Goal: Task Accomplishment & Management: Manage account settings

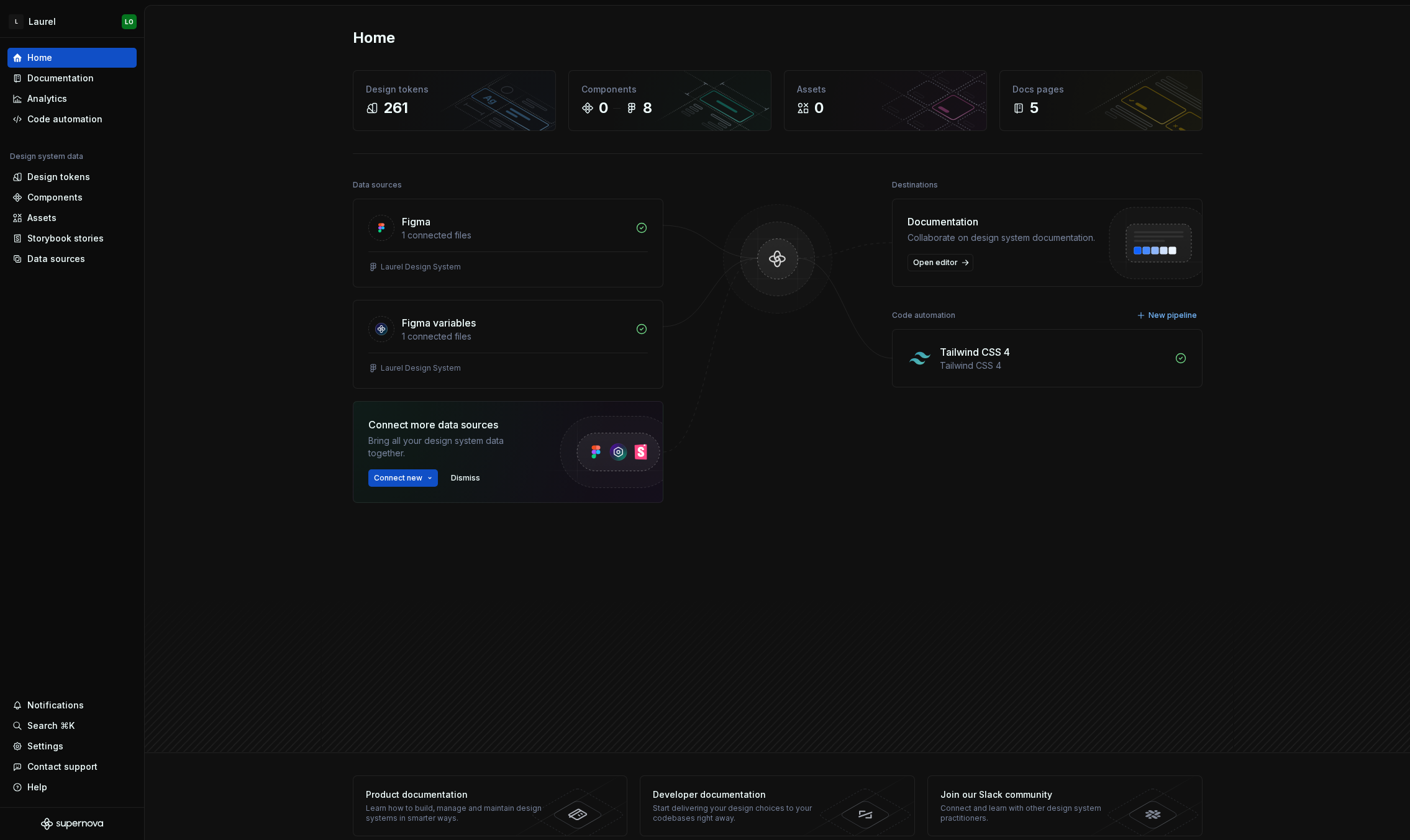
click at [959, 355] on div "Tailwind CSS 4" at bounding box center [975, 352] width 70 height 15
click at [491, 119] on div "Design tokens 261" at bounding box center [454, 101] width 202 height 60
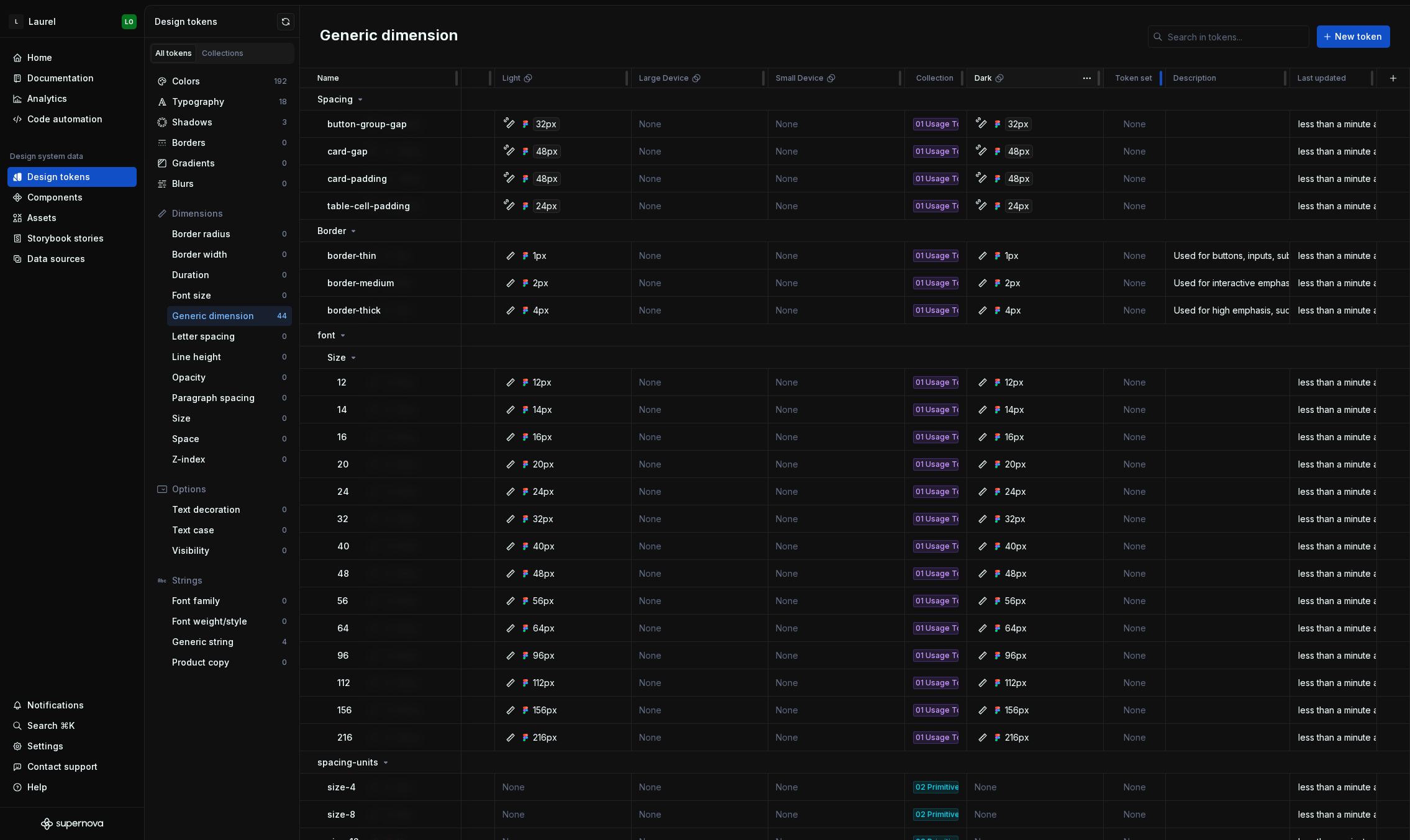
scroll to position [0, 110]
drag, startPoint x: 1158, startPoint y: 78, endPoint x: 1002, endPoint y: 107, distance: 158.7
click at [1002, 107] on table "Name Value Light Large Device Small Device Collection Dark Token set Descriptio…" at bounding box center [803, 747] width 1214 height 1357
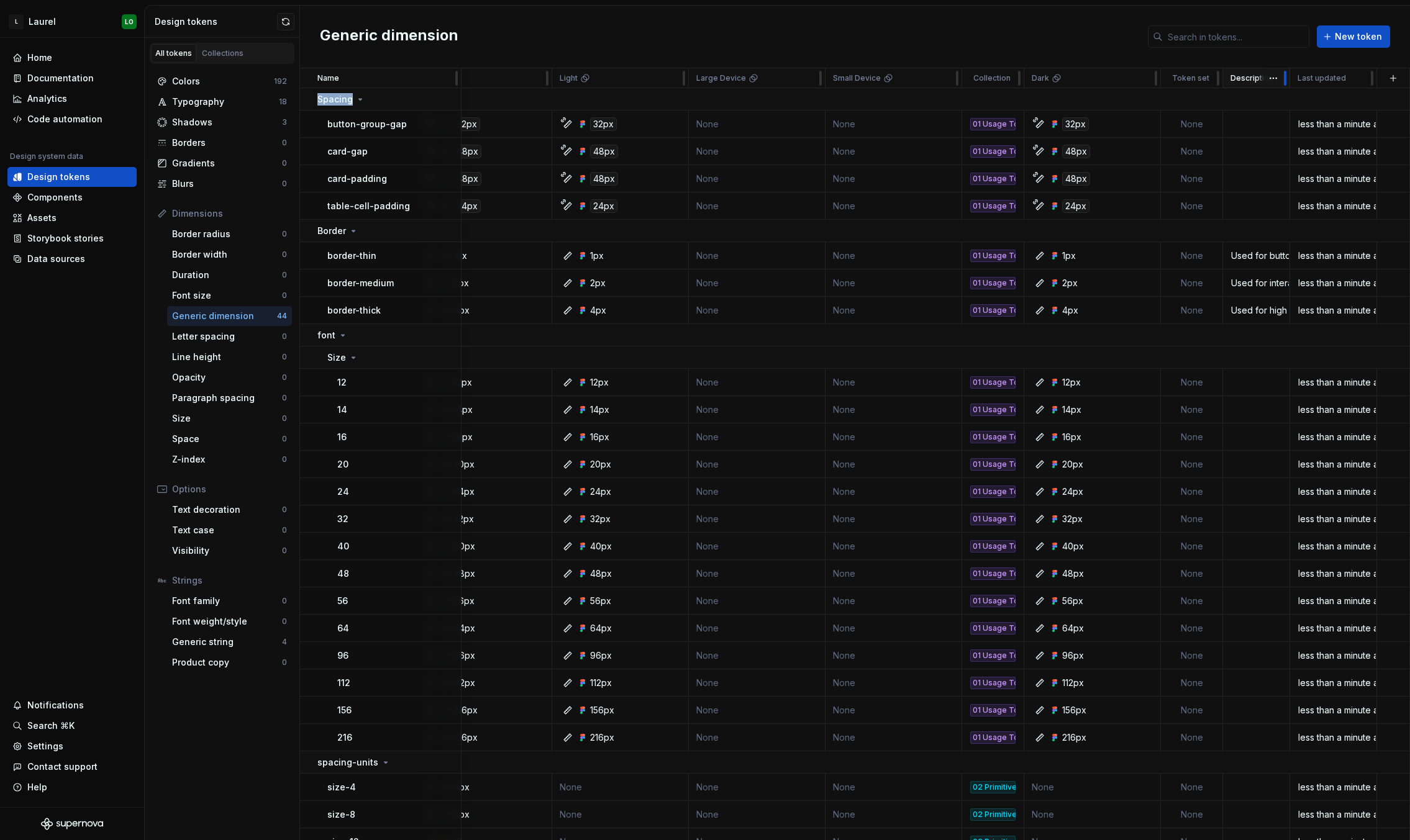
scroll to position [0, 50]
click at [1132, 78] on div "Description" at bounding box center [1257, 78] width 67 height 20
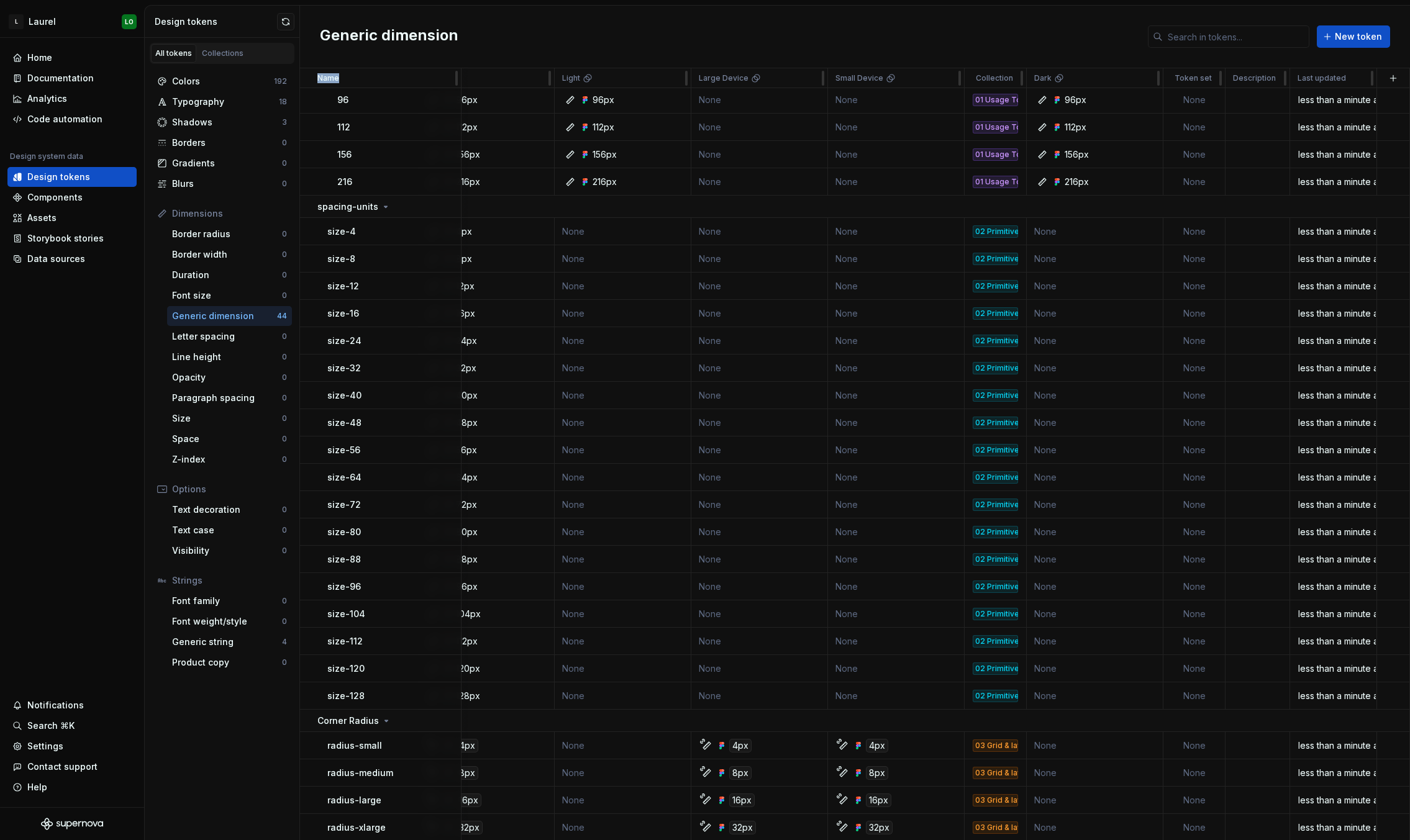
scroll to position [591, 50]
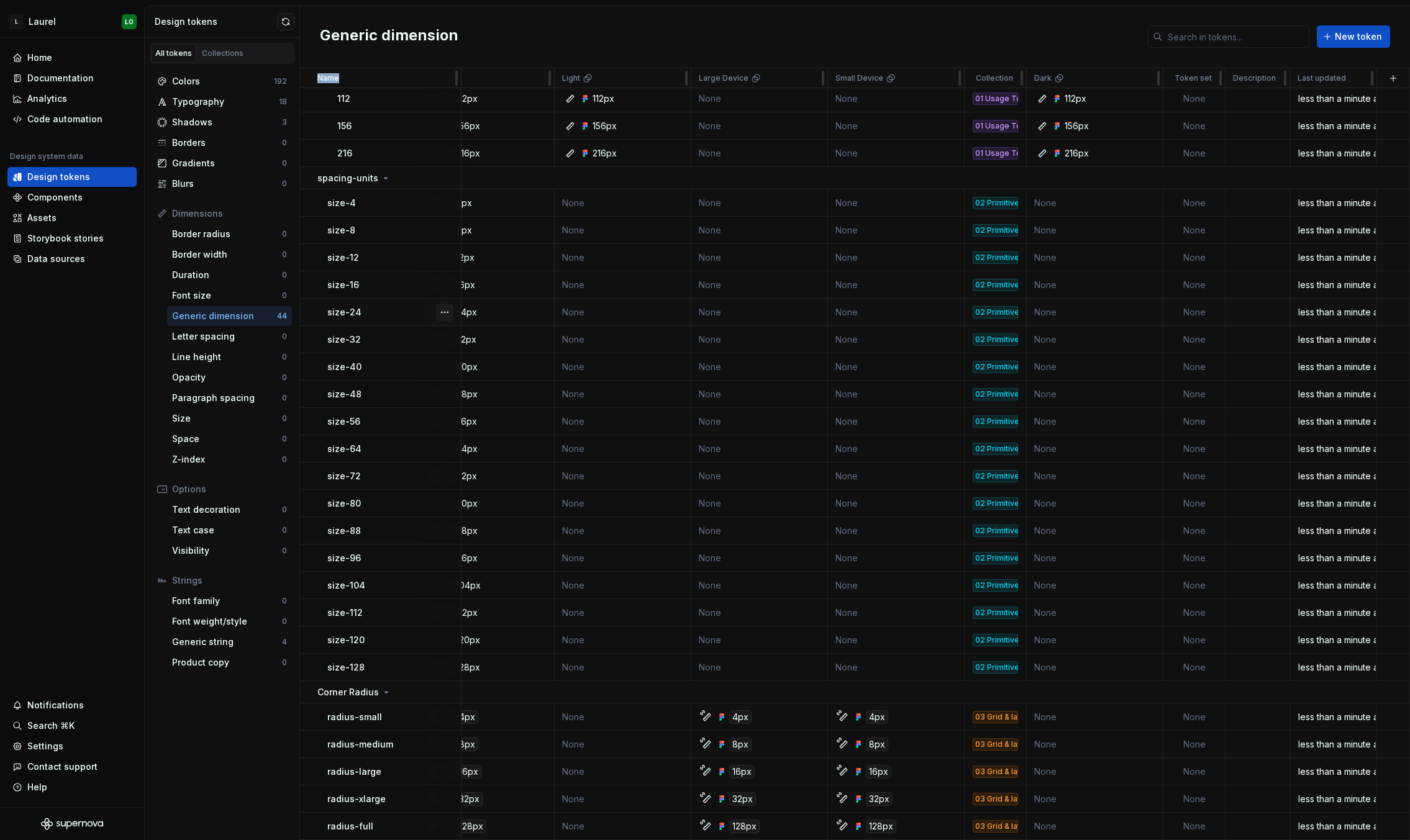
click at [444, 305] on button "button" at bounding box center [445, 312] width 18 height 18
click at [214, 340] on div "Letter spacing" at bounding box center [227, 336] width 110 height 12
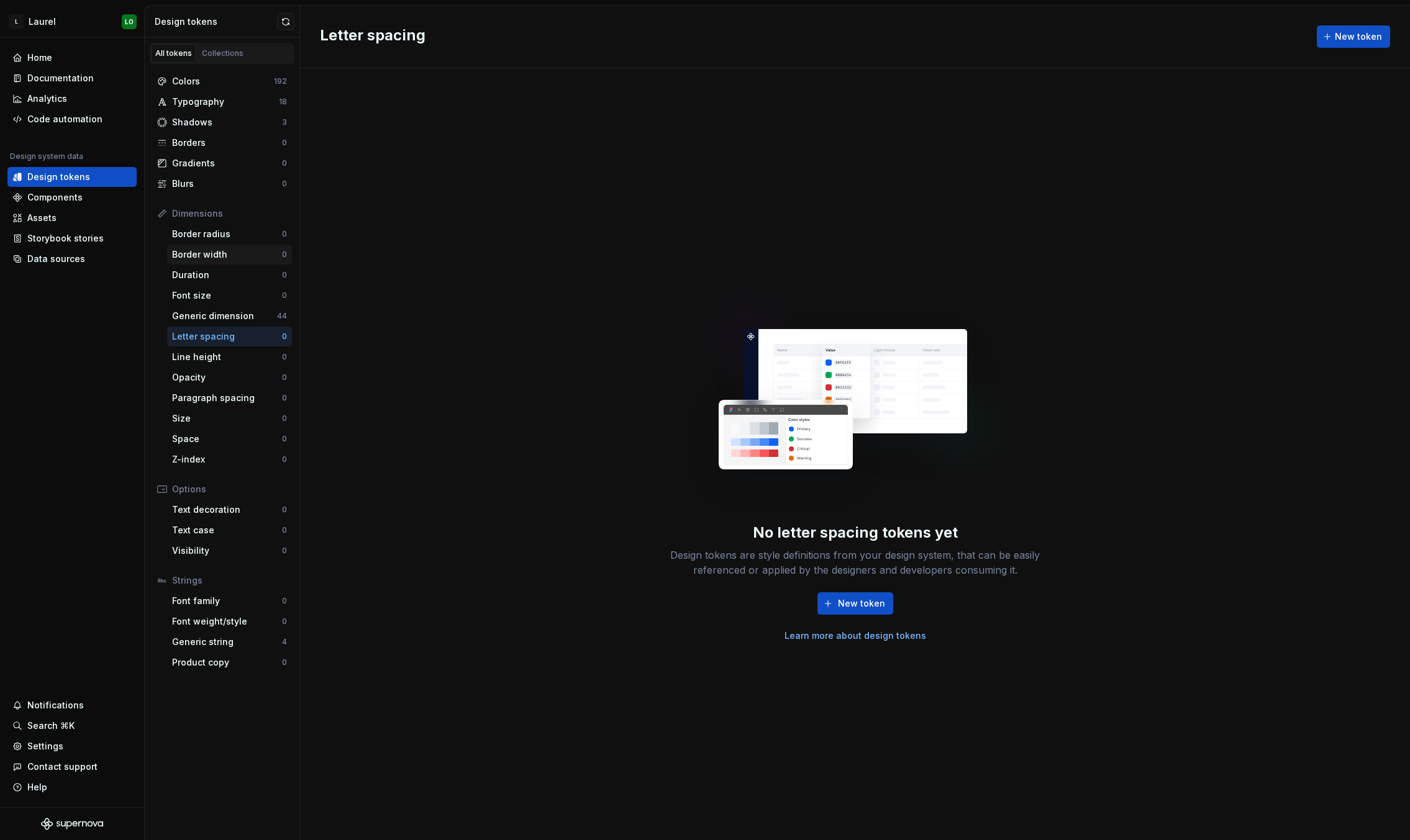
click at [228, 248] on div "Border width 0" at bounding box center [230, 254] width 125 height 20
click at [238, 116] on div "Shadows" at bounding box center [227, 121] width 110 height 12
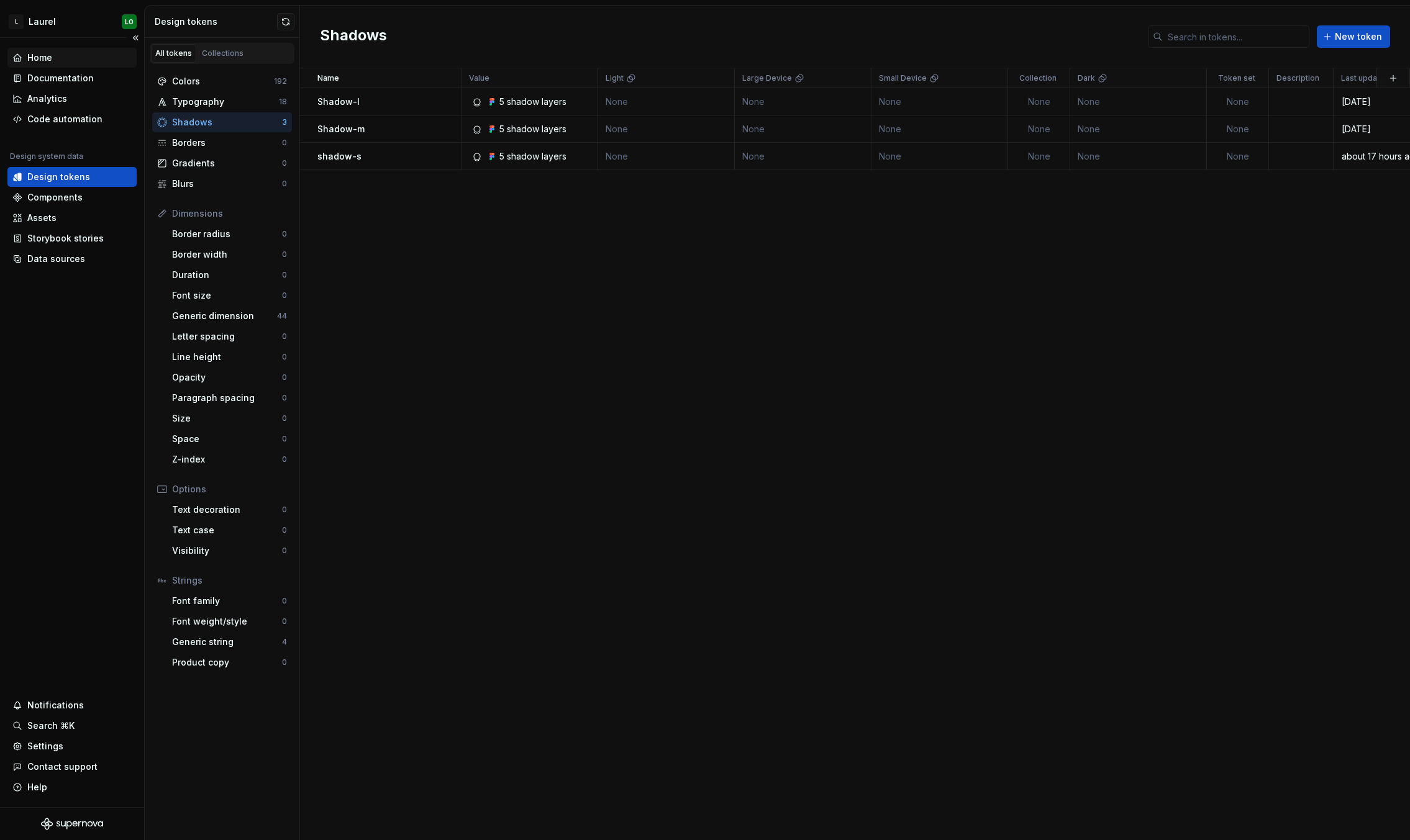
click at [83, 59] on div "Home" at bounding box center [72, 57] width 120 height 12
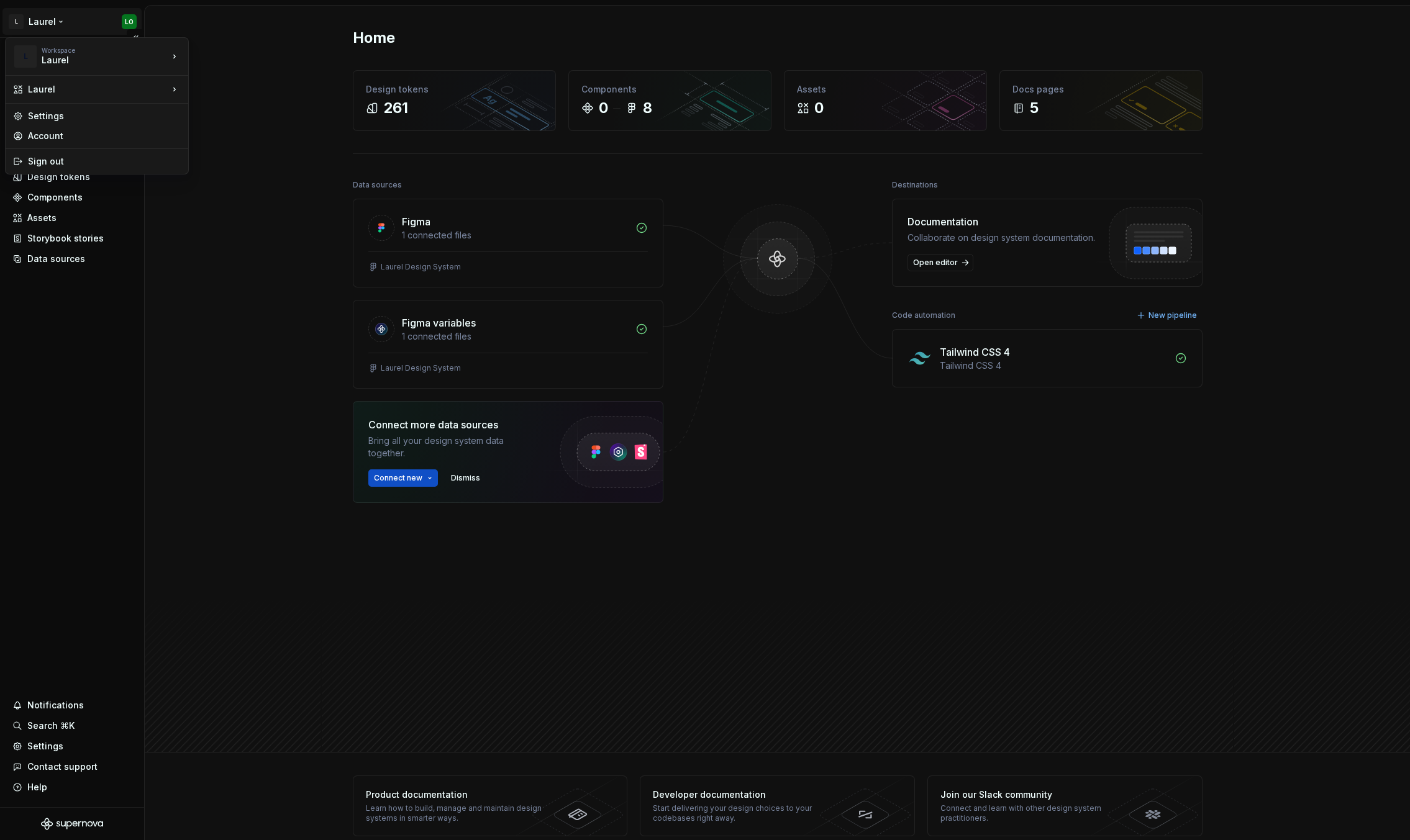
click at [48, 21] on html "L [PERSON_NAME] Home Documentation Analytics Code automation Design system data…" at bounding box center [705, 420] width 1410 height 840
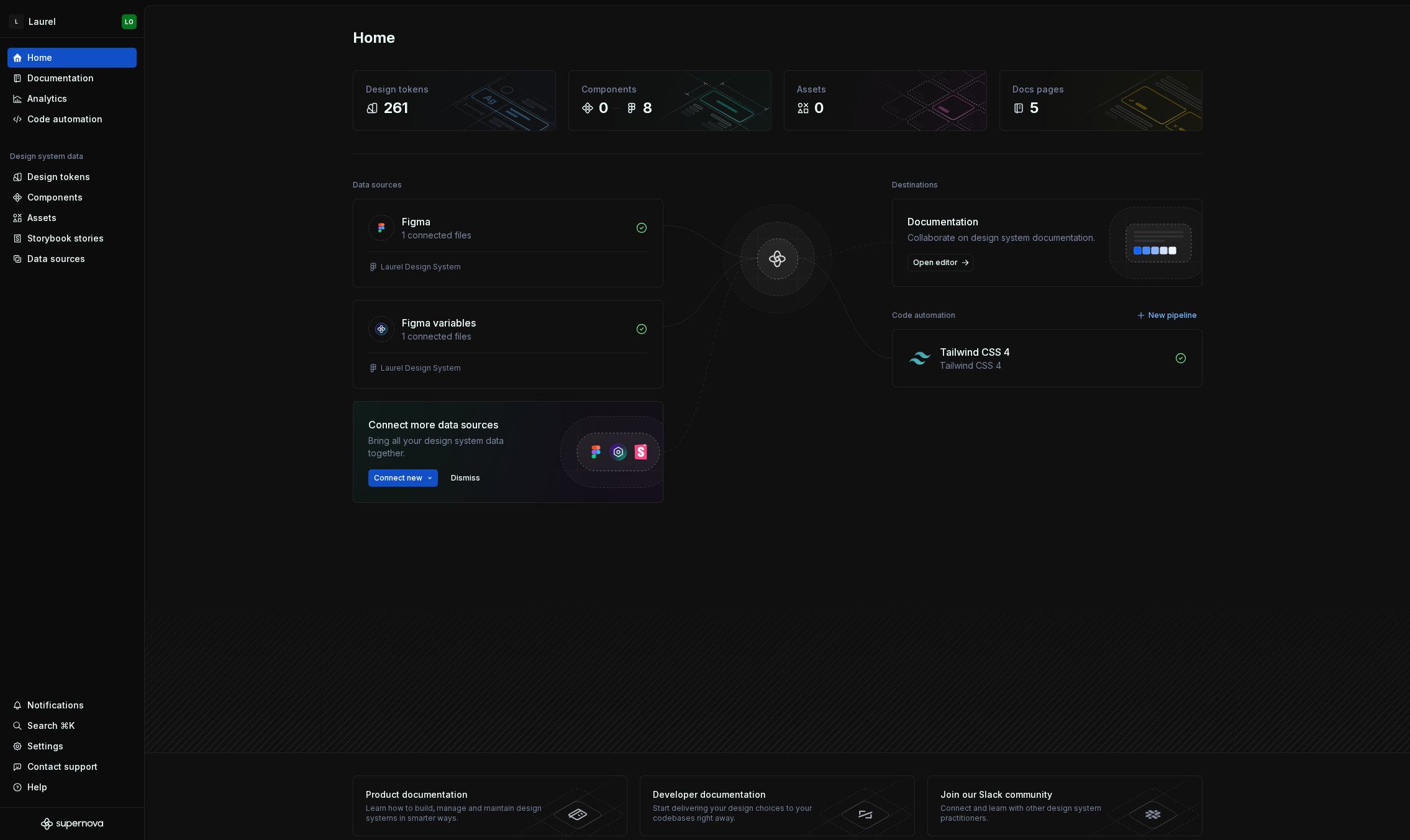
click at [996, 351] on div "Tailwind CSS 4" at bounding box center [975, 352] width 70 height 15
click at [1132, 315] on span "New pipeline" at bounding box center [1173, 315] width 49 height 10
click at [1132, 363] on icon at bounding box center [1180, 359] width 9 height 9
click at [489, 236] on div "1 connected files" at bounding box center [515, 235] width 226 height 12
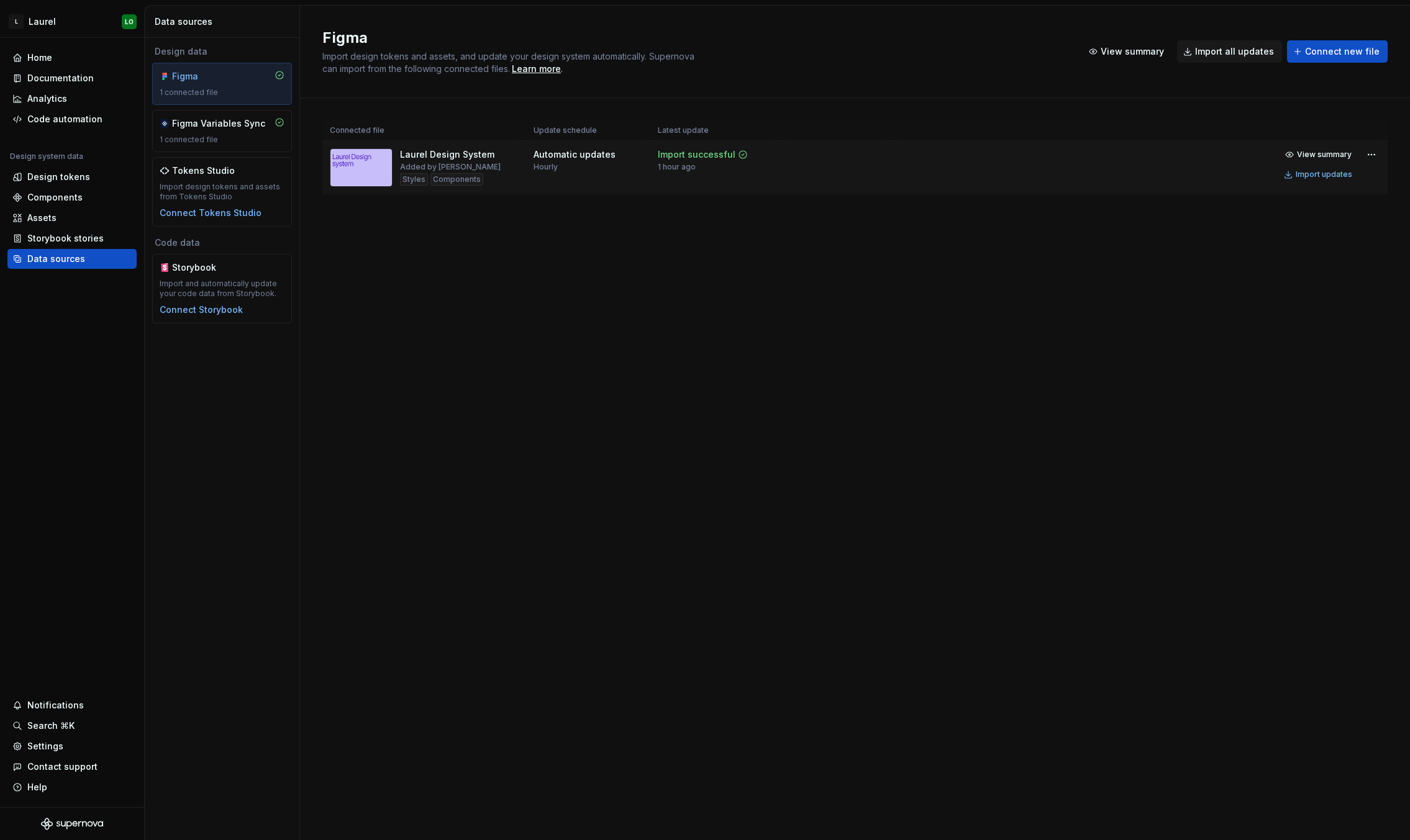
click at [604, 173] on td "Automatic updates Hourly" at bounding box center [588, 168] width 124 height 54
click at [444, 159] on div "Laurel Design System" at bounding box center [447, 154] width 94 height 12
click at [446, 154] on div "Laurel Design System" at bounding box center [447, 154] width 94 height 12
click at [1132, 175] on div "Import updates" at bounding box center [1324, 174] width 56 height 10
click at [1132, 173] on div "Import updates" at bounding box center [1324, 174] width 56 height 10
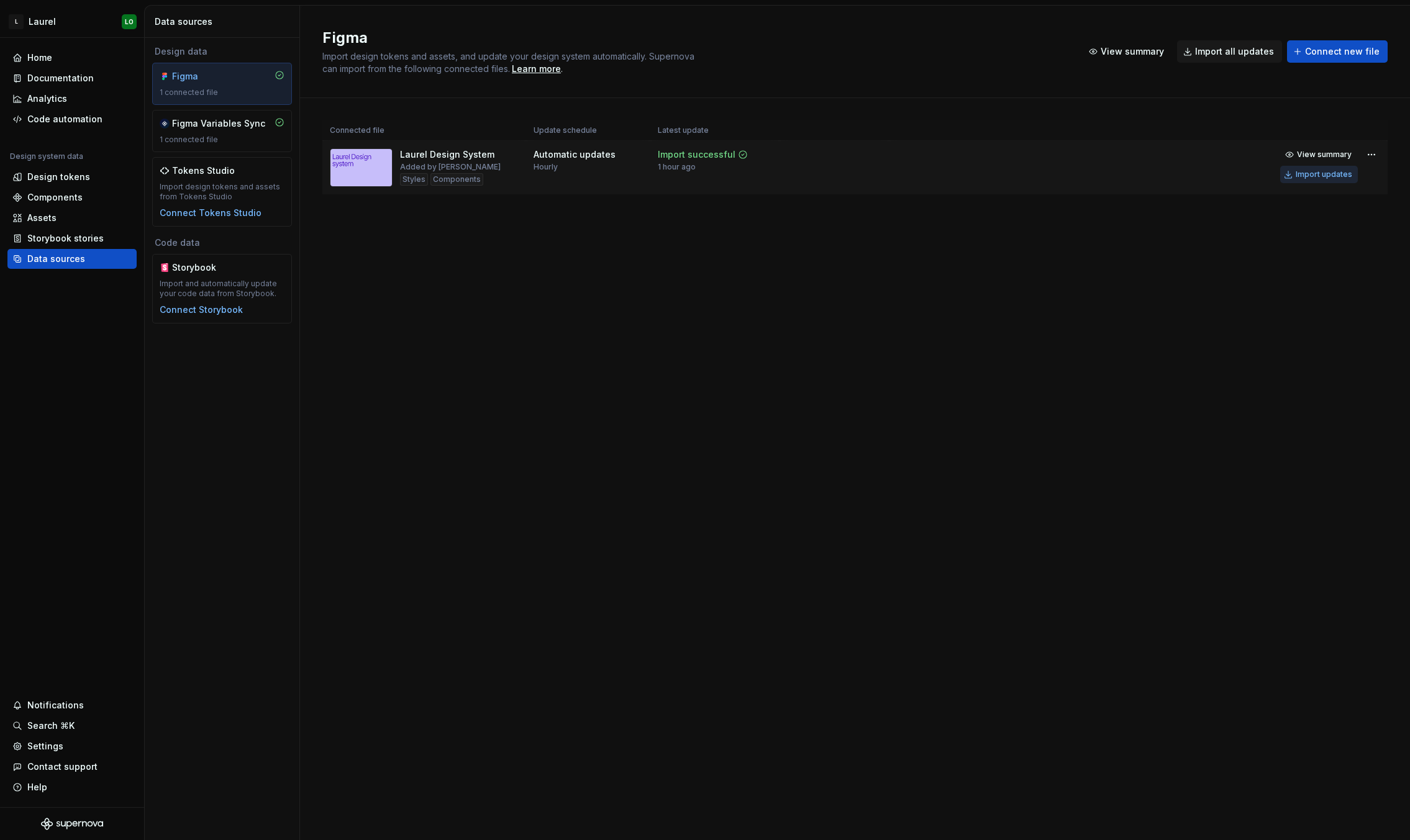
click at [1132, 173] on div "Import updates" at bounding box center [1324, 174] width 56 height 10
click at [1132, 57] on span "Import all updates" at bounding box center [1234, 51] width 78 height 12
click at [1132, 151] on span "View summary" at bounding box center [1324, 154] width 55 height 10
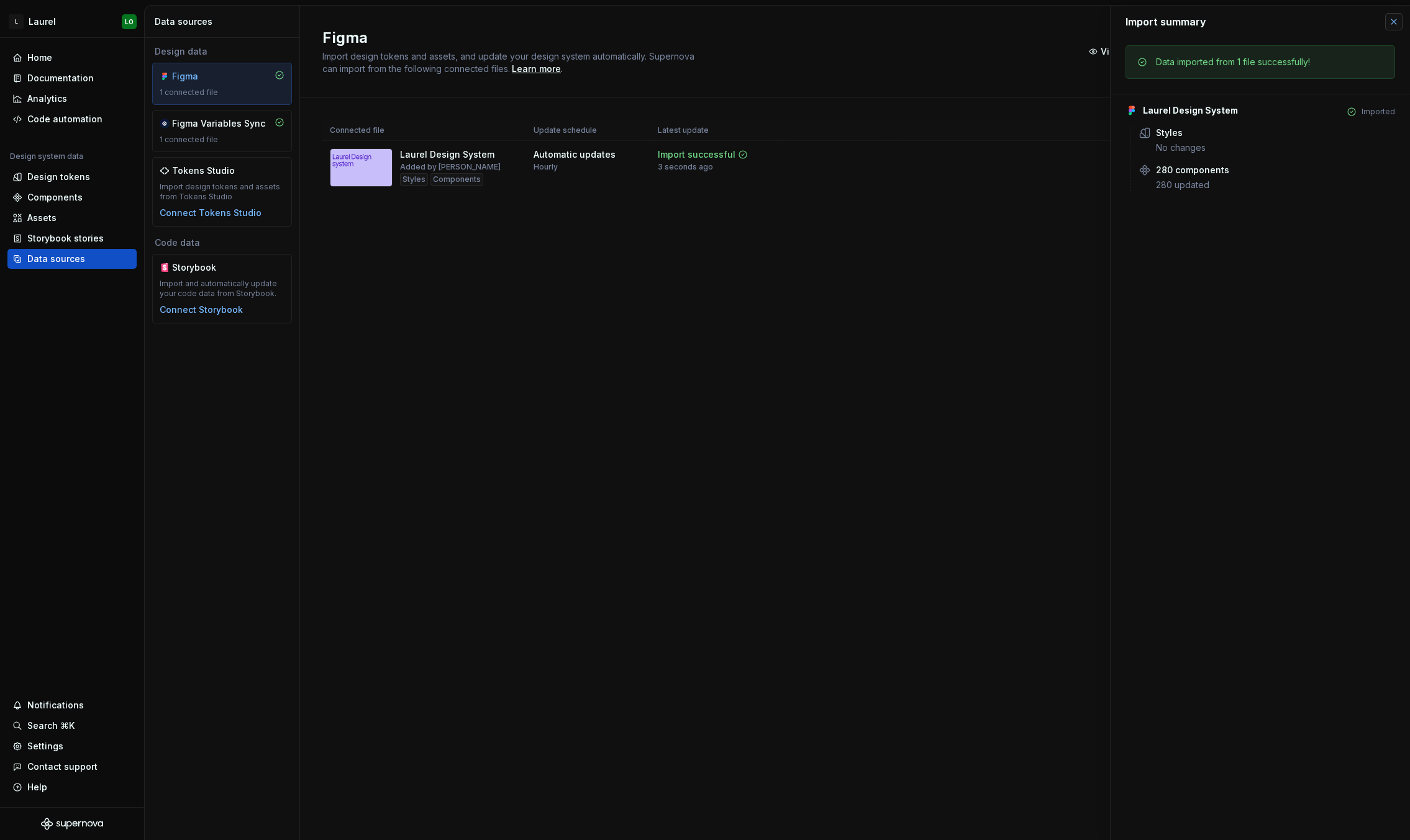
click at [1132, 27] on button "button" at bounding box center [1394, 21] width 18 height 18
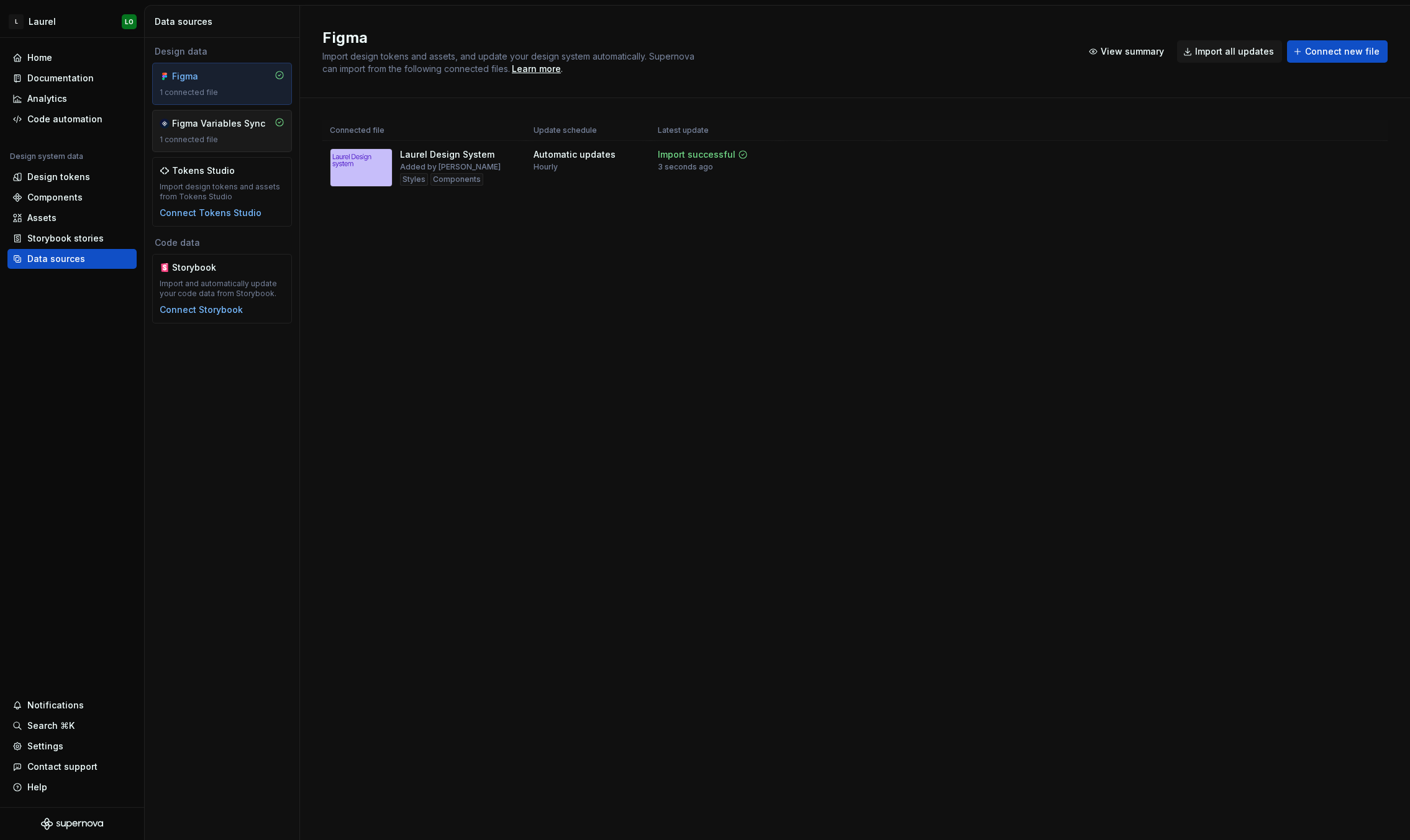
click at [209, 134] on div "Figma Variables Sync 1 connected file" at bounding box center [222, 131] width 125 height 27
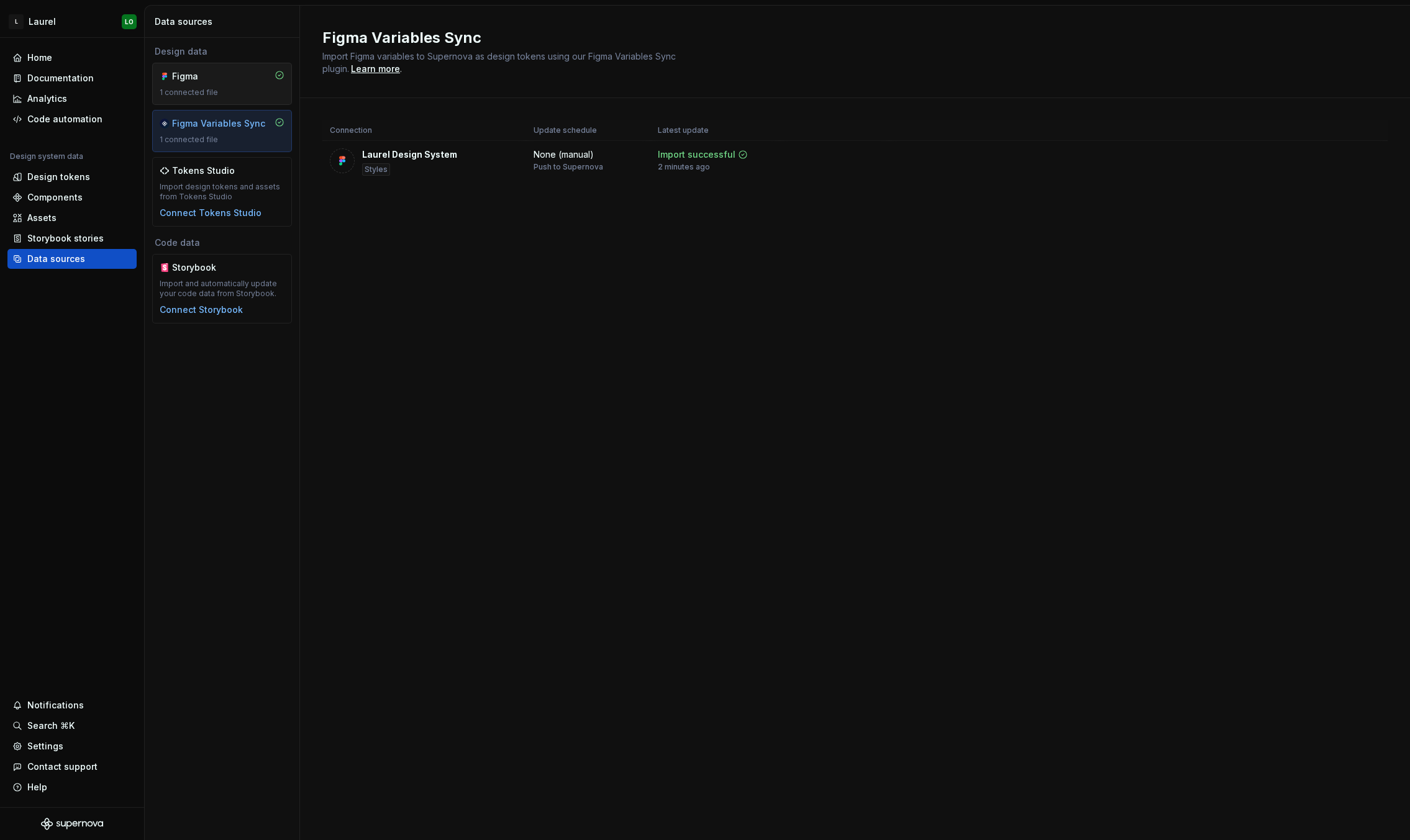
click at [231, 83] on div "Figma 1 connected file" at bounding box center [222, 83] width 125 height 27
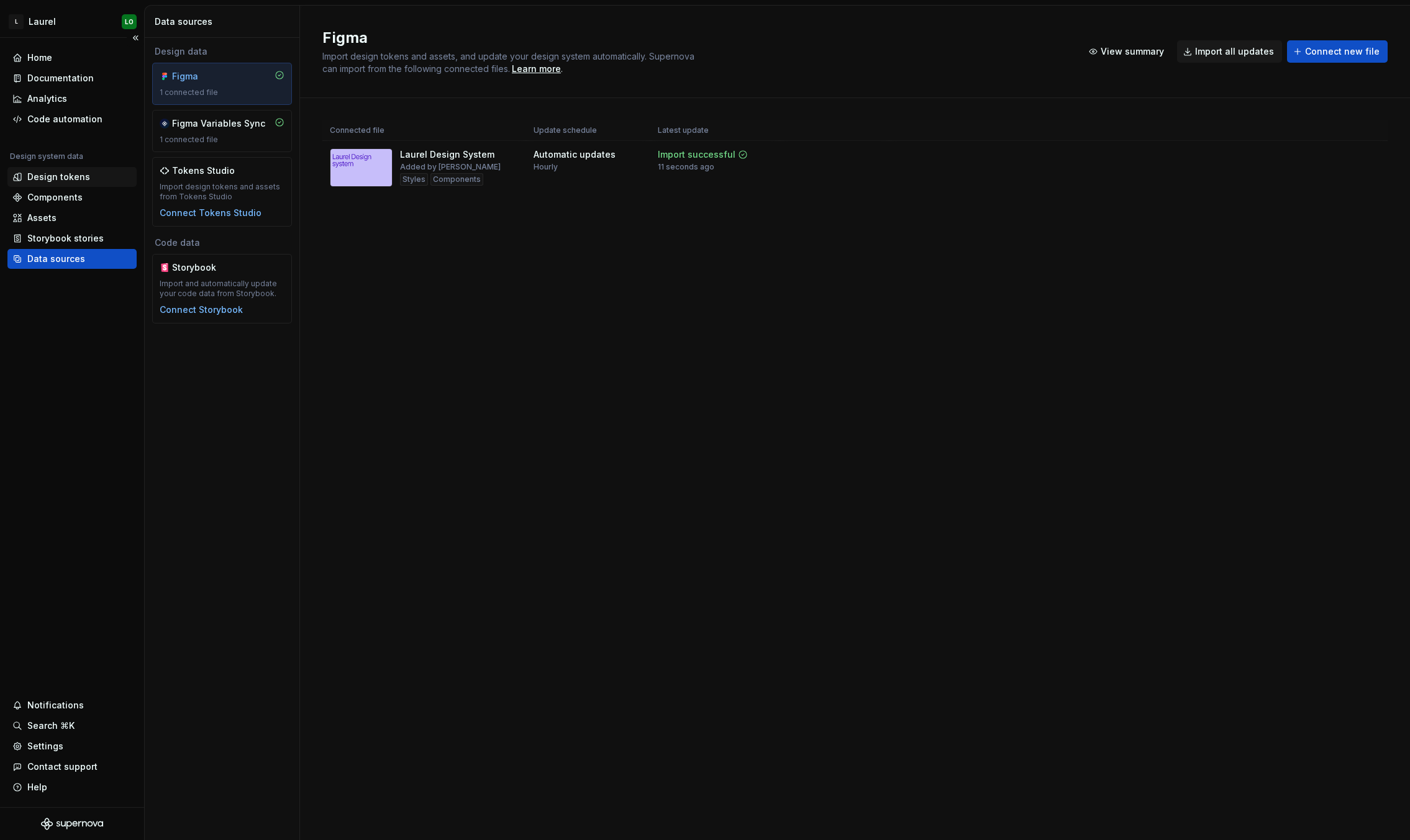
click at [92, 178] on div "Design tokens" at bounding box center [72, 177] width 120 height 12
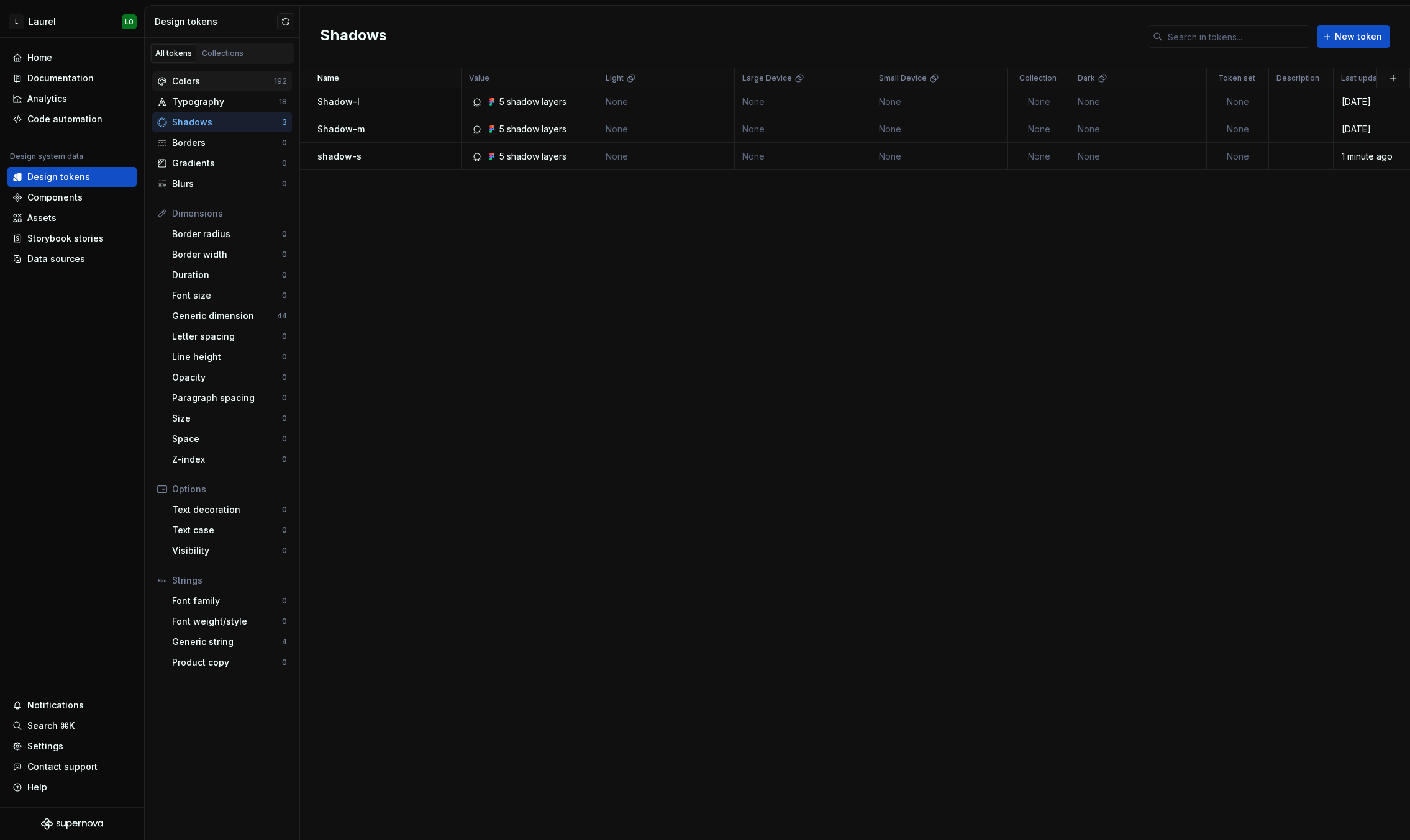
click at [229, 79] on div "Colors" at bounding box center [222, 80] width 102 height 12
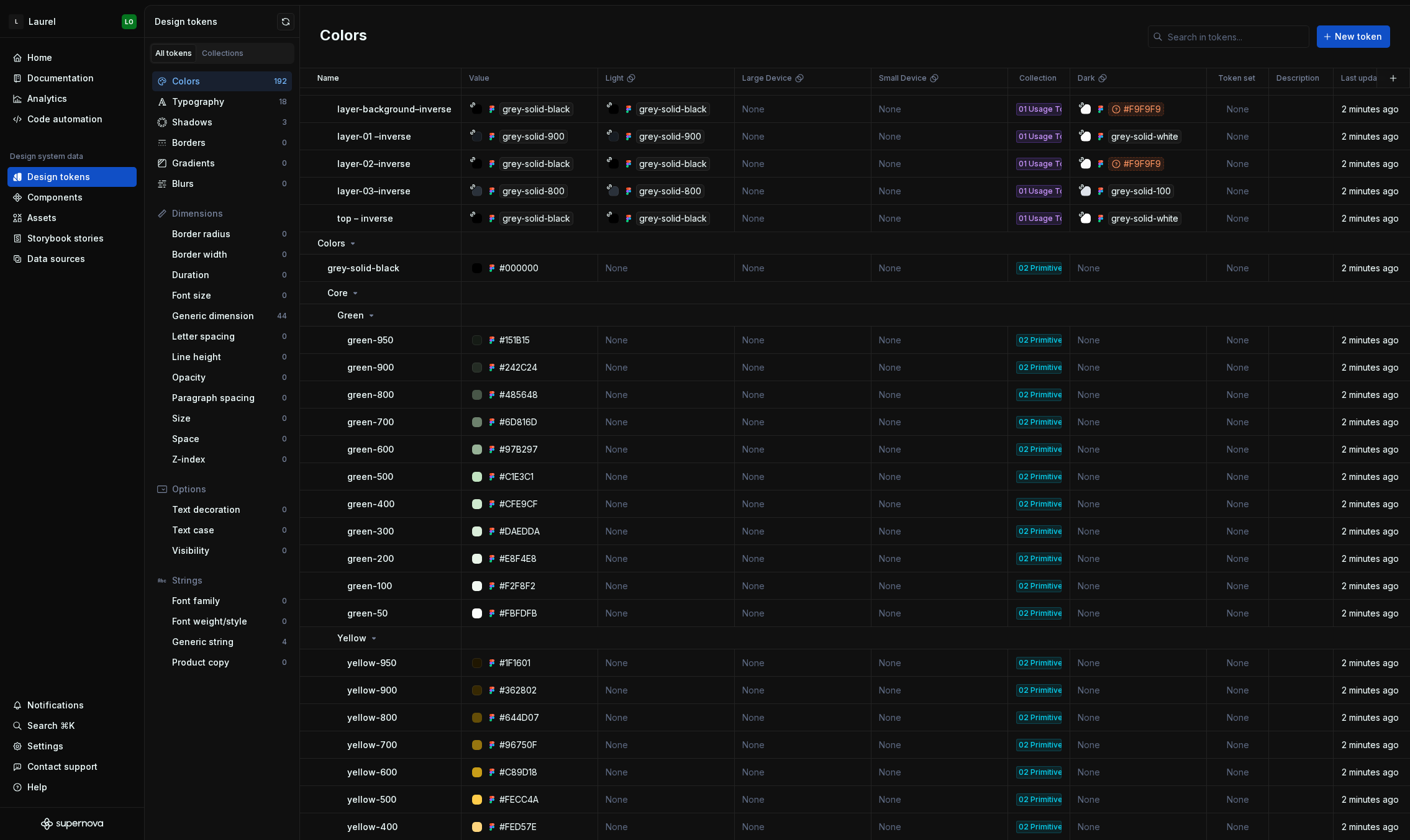
scroll to position [1624, 0]
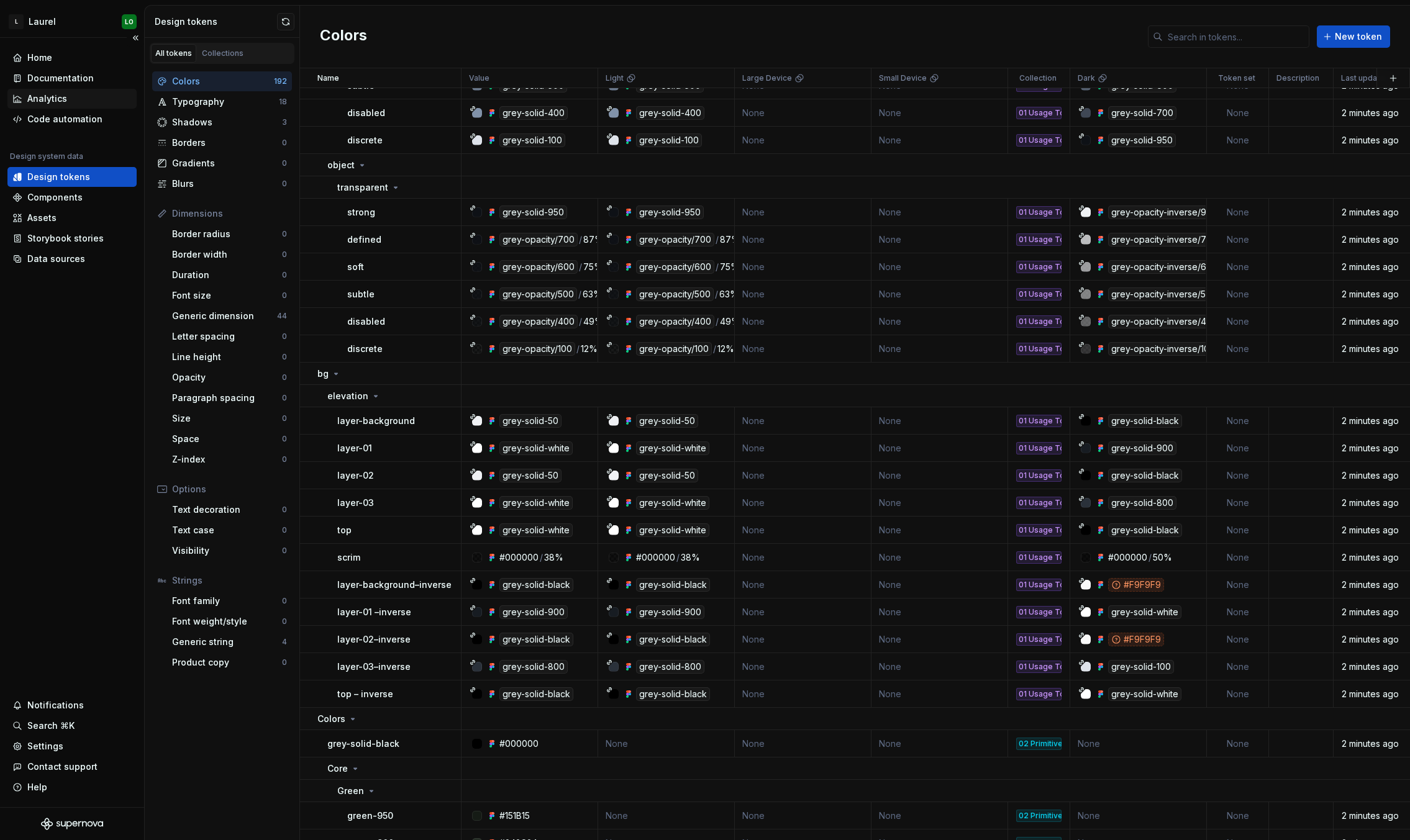
click at [65, 89] on div "Analytics" at bounding box center [72, 98] width 129 height 20
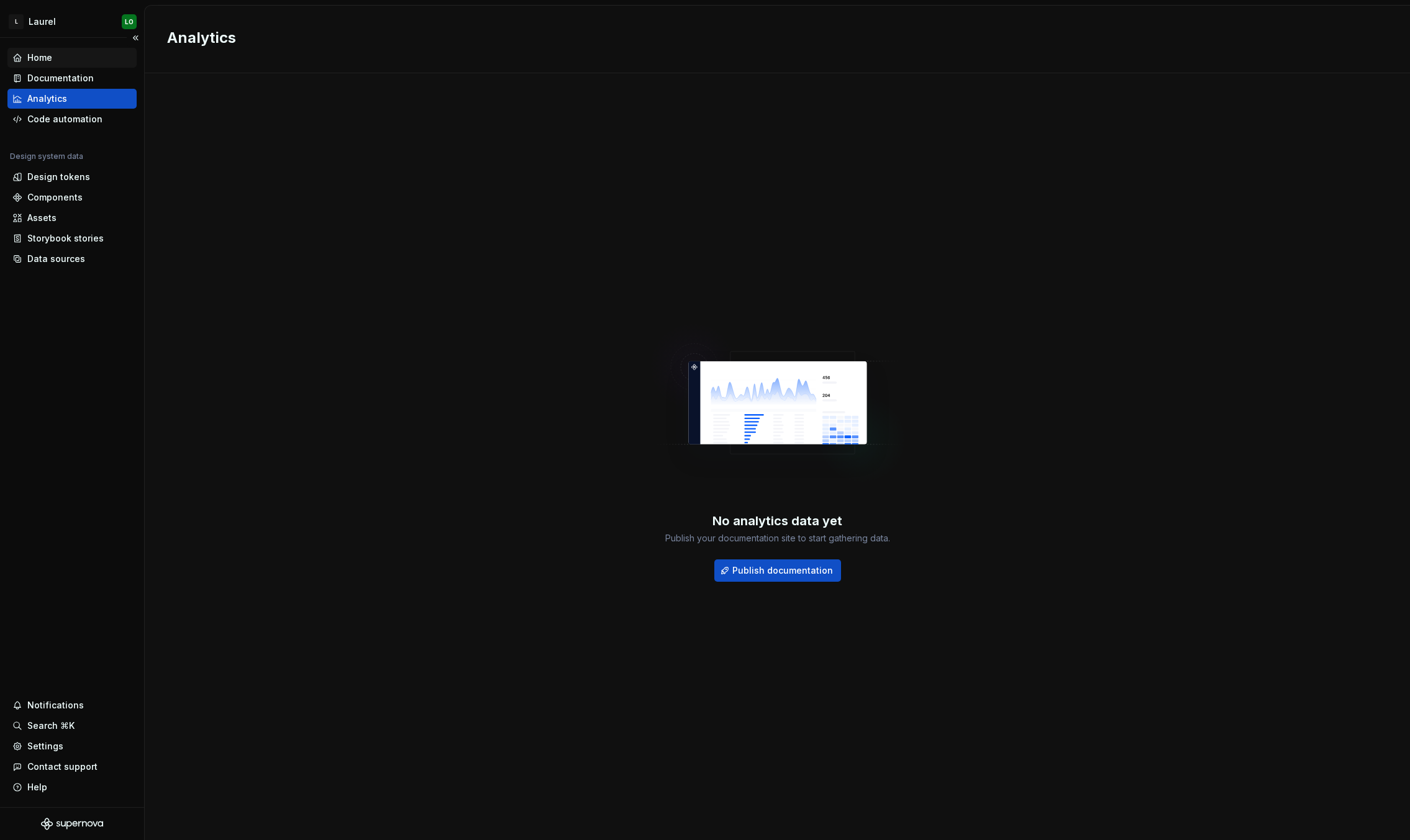
click at [69, 56] on div "Home" at bounding box center [72, 57] width 120 height 12
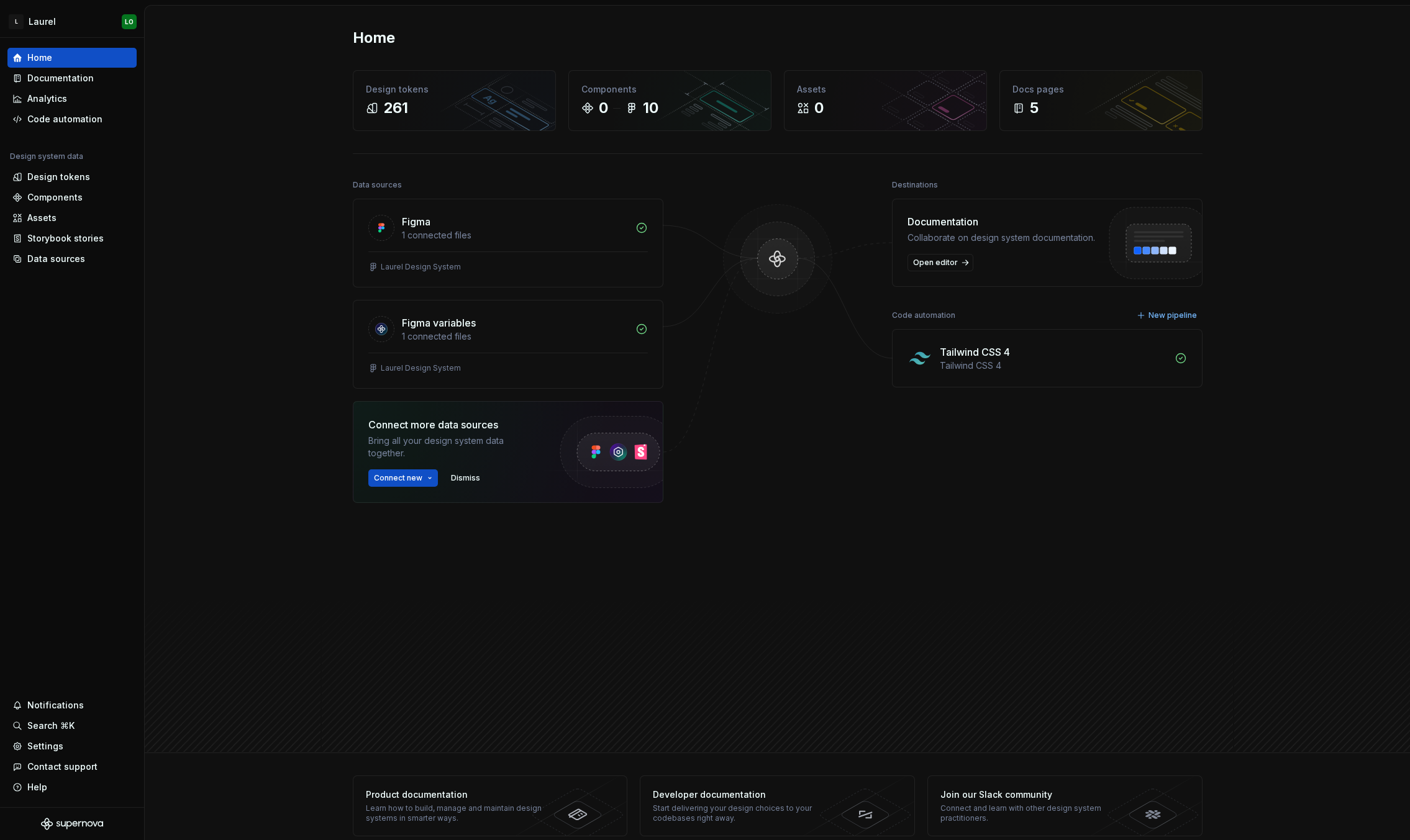
click at [976, 363] on div "Tailwind CSS 4" at bounding box center [1053, 365] width 227 height 12
click at [462, 338] on div "1 connected files" at bounding box center [515, 336] width 226 height 12
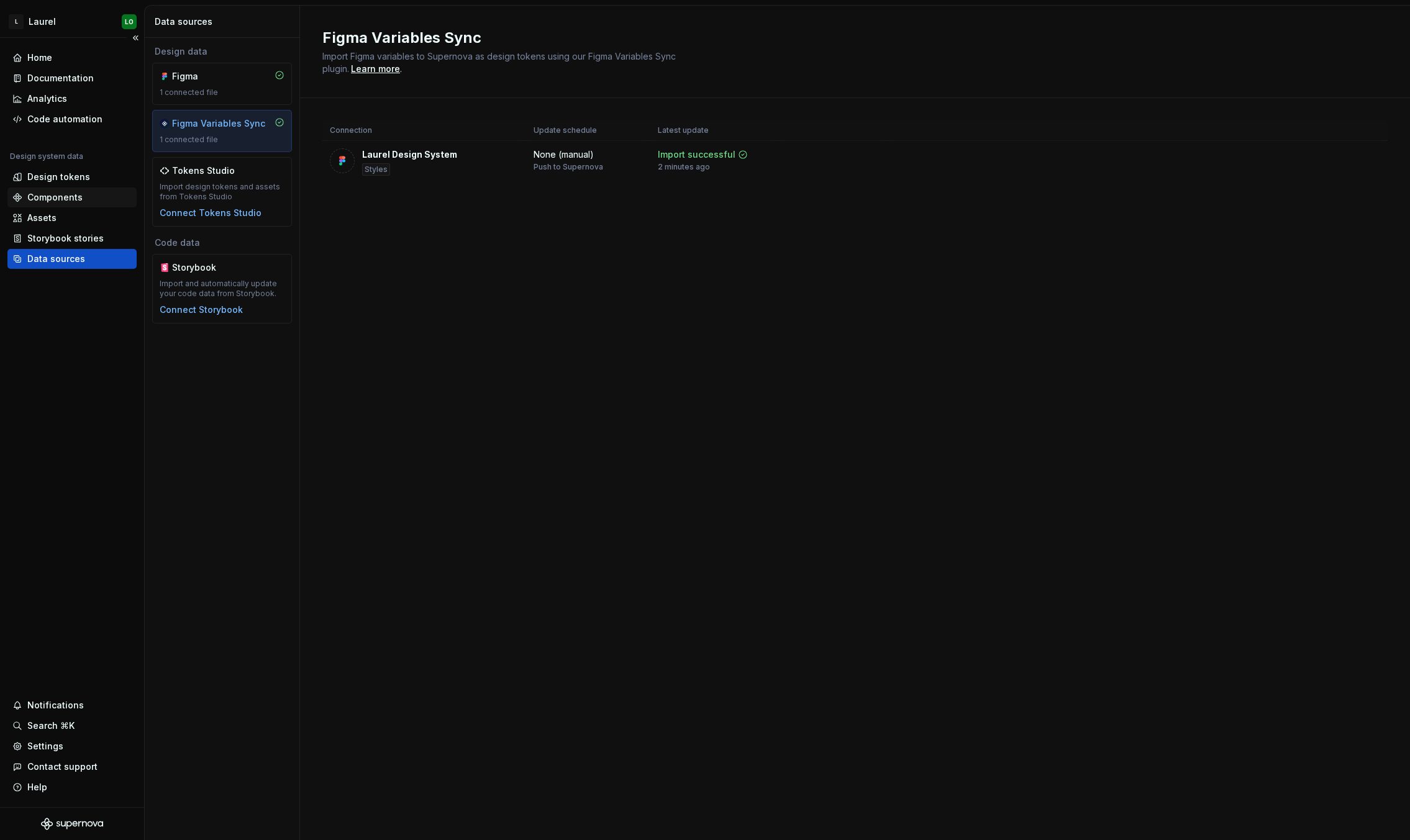
click at [70, 190] on div "Components" at bounding box center [72, 197] width 129 height 20
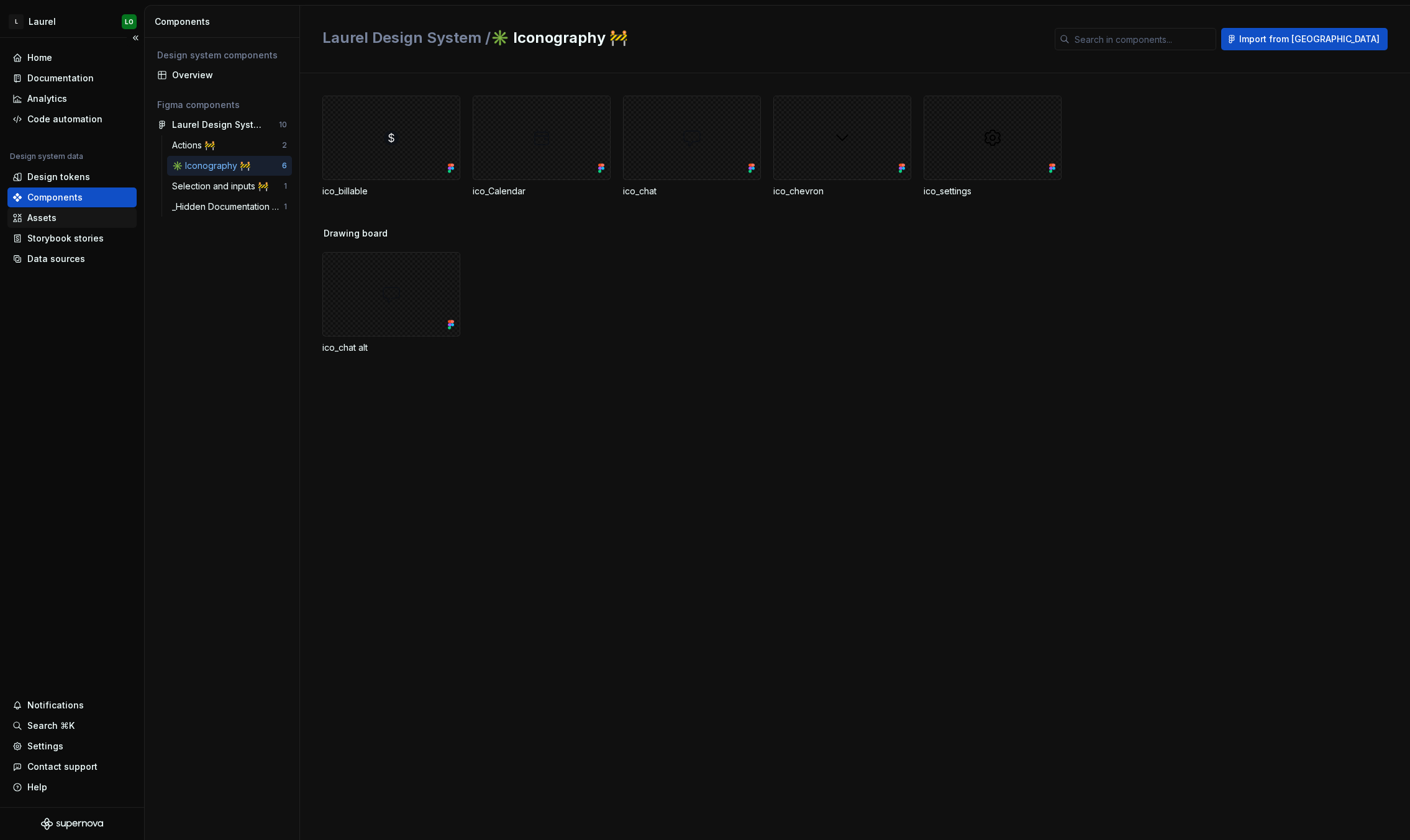
click at [69, 216] on div "Assets" at bounding box center [72, 218] width 120 height 12
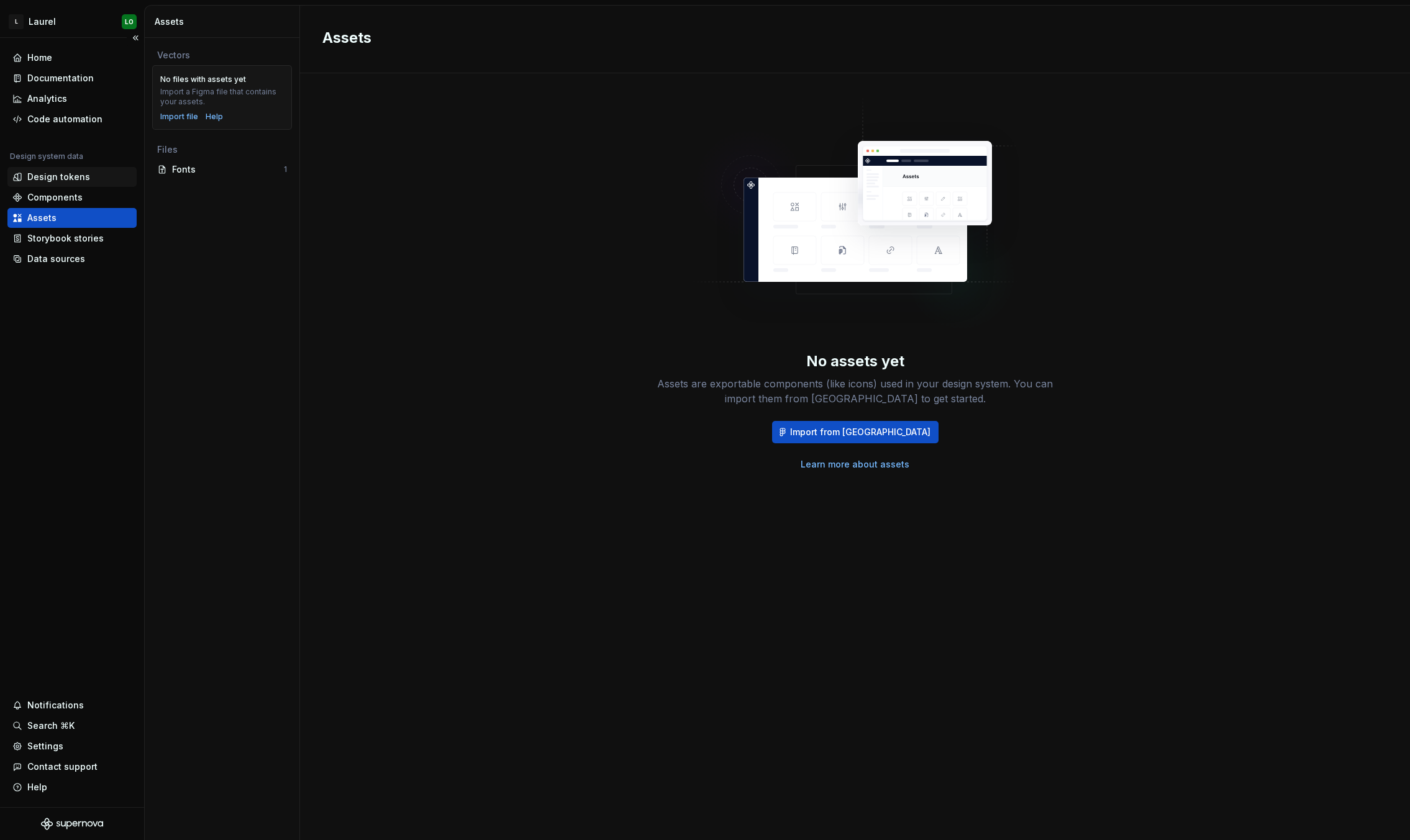
click at [108, 179] on div "Design tokens" at bounding box center [72, 177] width 120 height 12
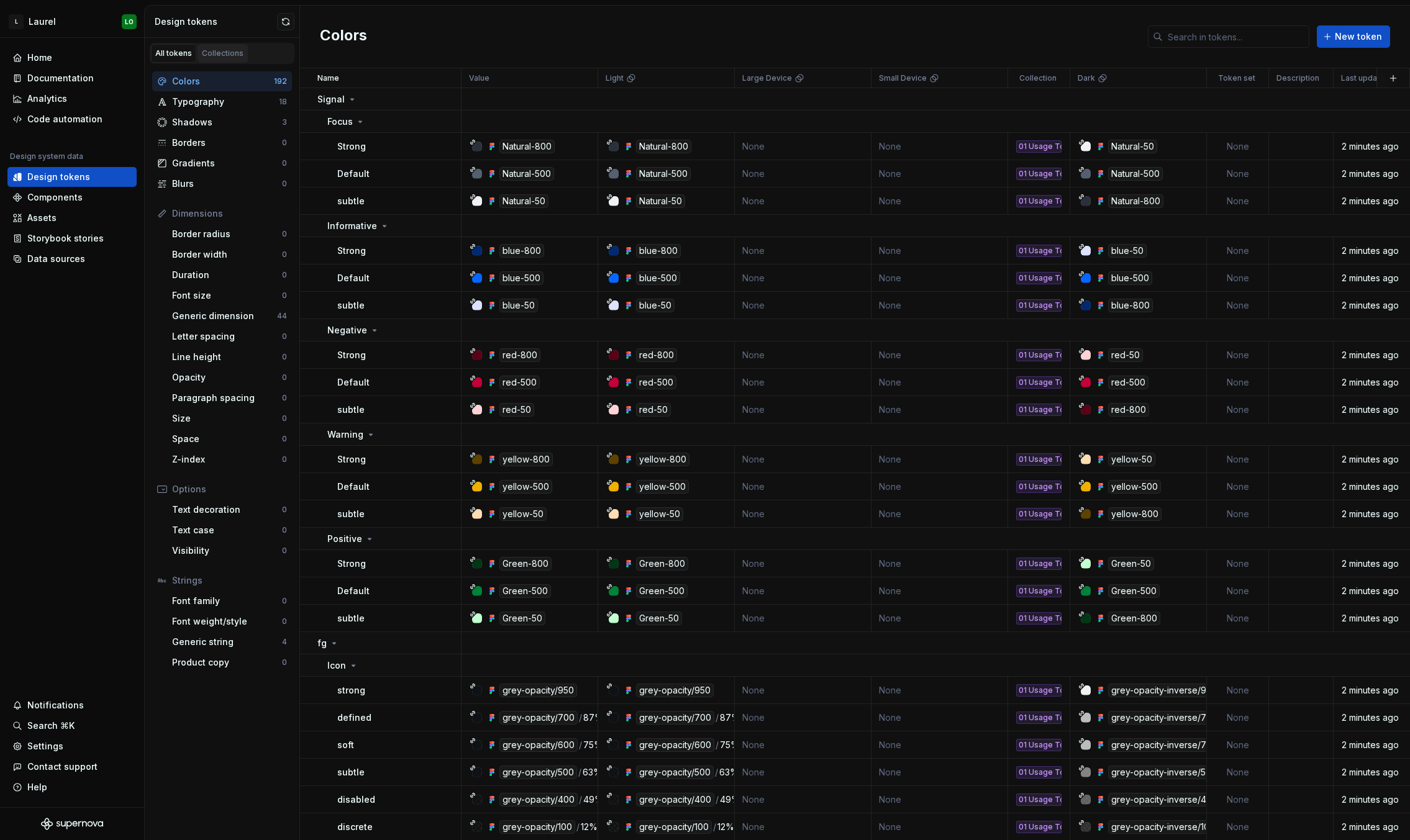
click at [235, 58] on div "Collections" at bounding box center [222, 53] width 42 height 10
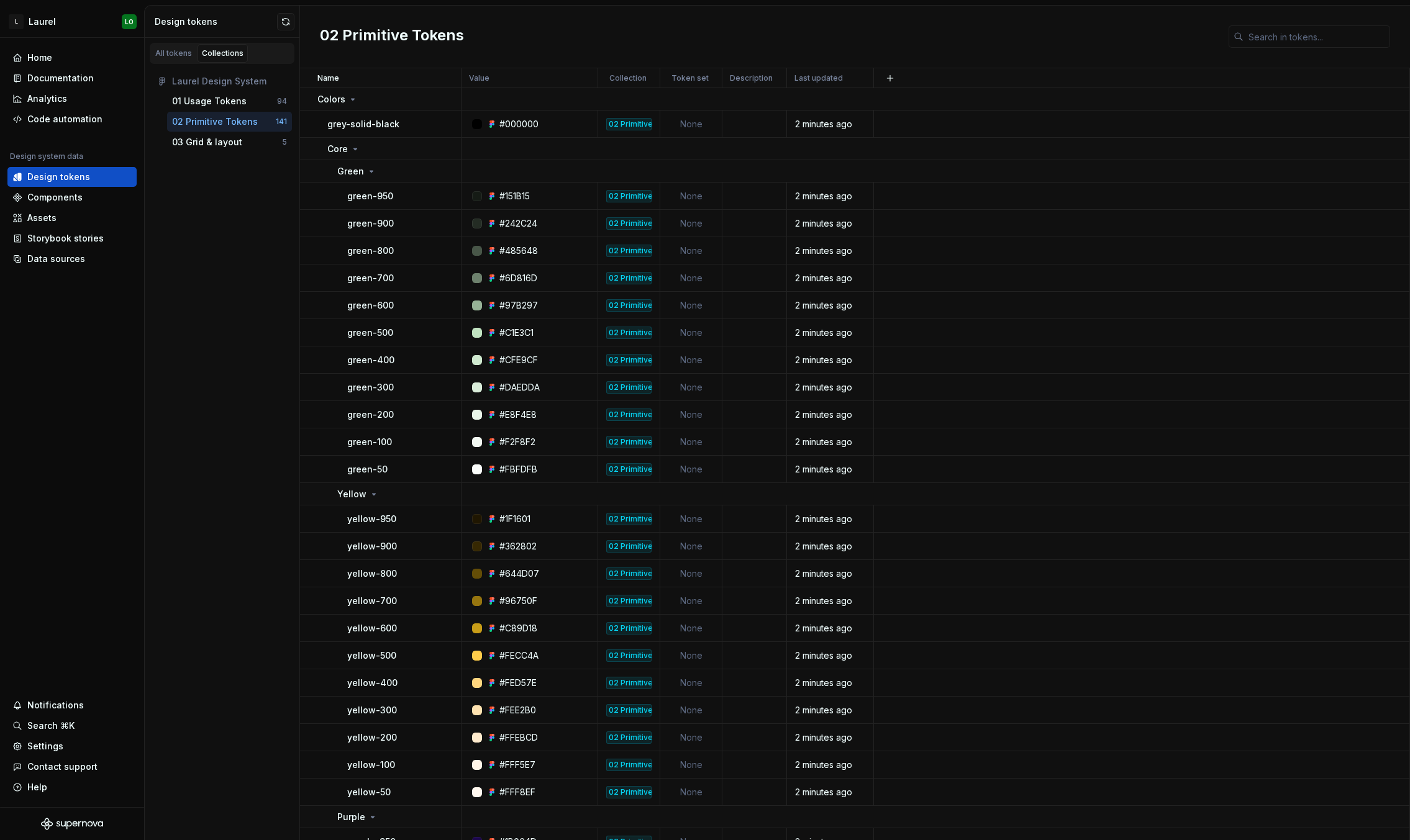
click at [148, 44] on div "All tokens Collections" at bounding box center [222, 51] width 155 height 26
click at [160, 56] on div "All tokens" at bounding box center [173, 53] width 36 height 10
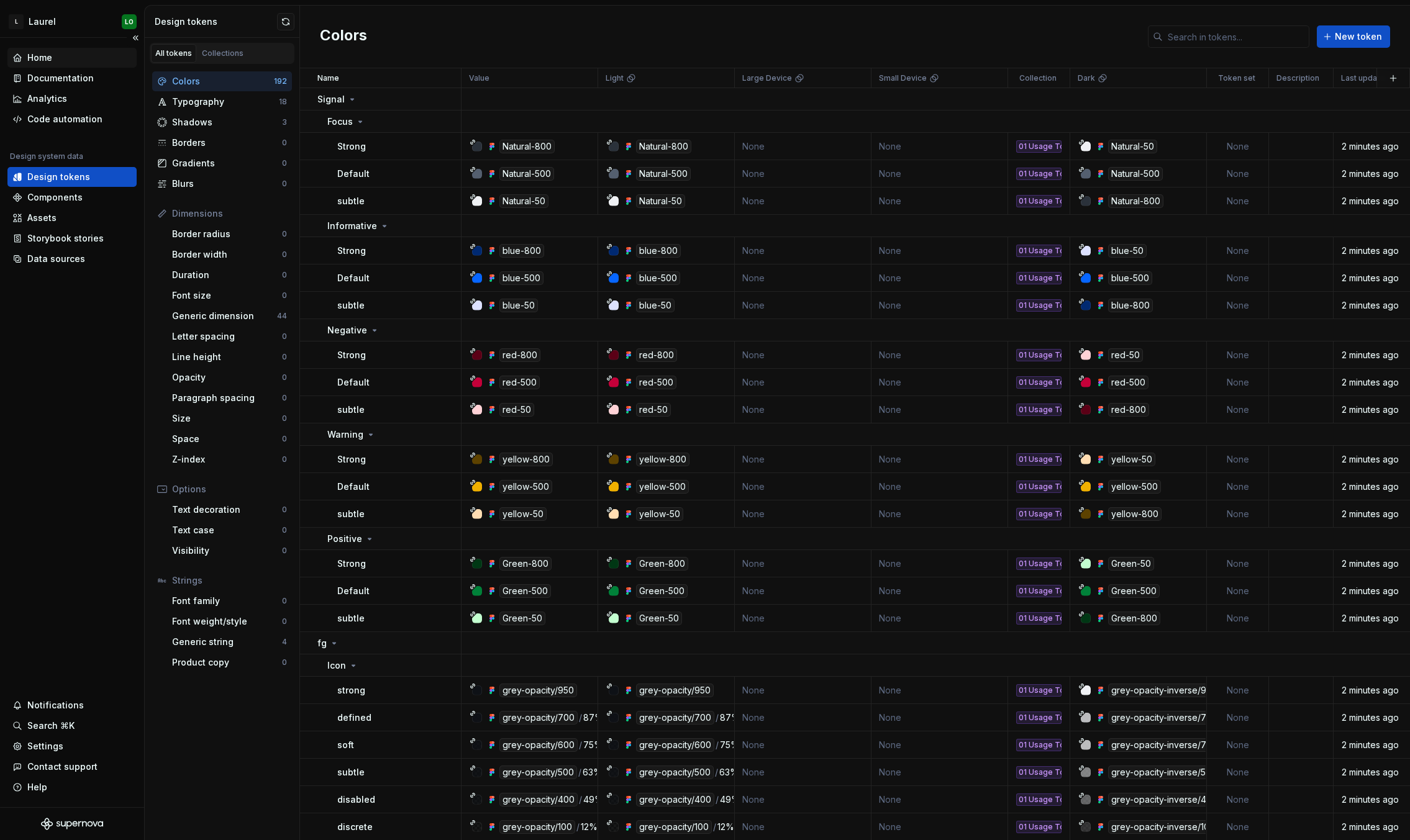
click at [66, 57] on div "Home" at bounding box center [72, 57] width 120 height 12
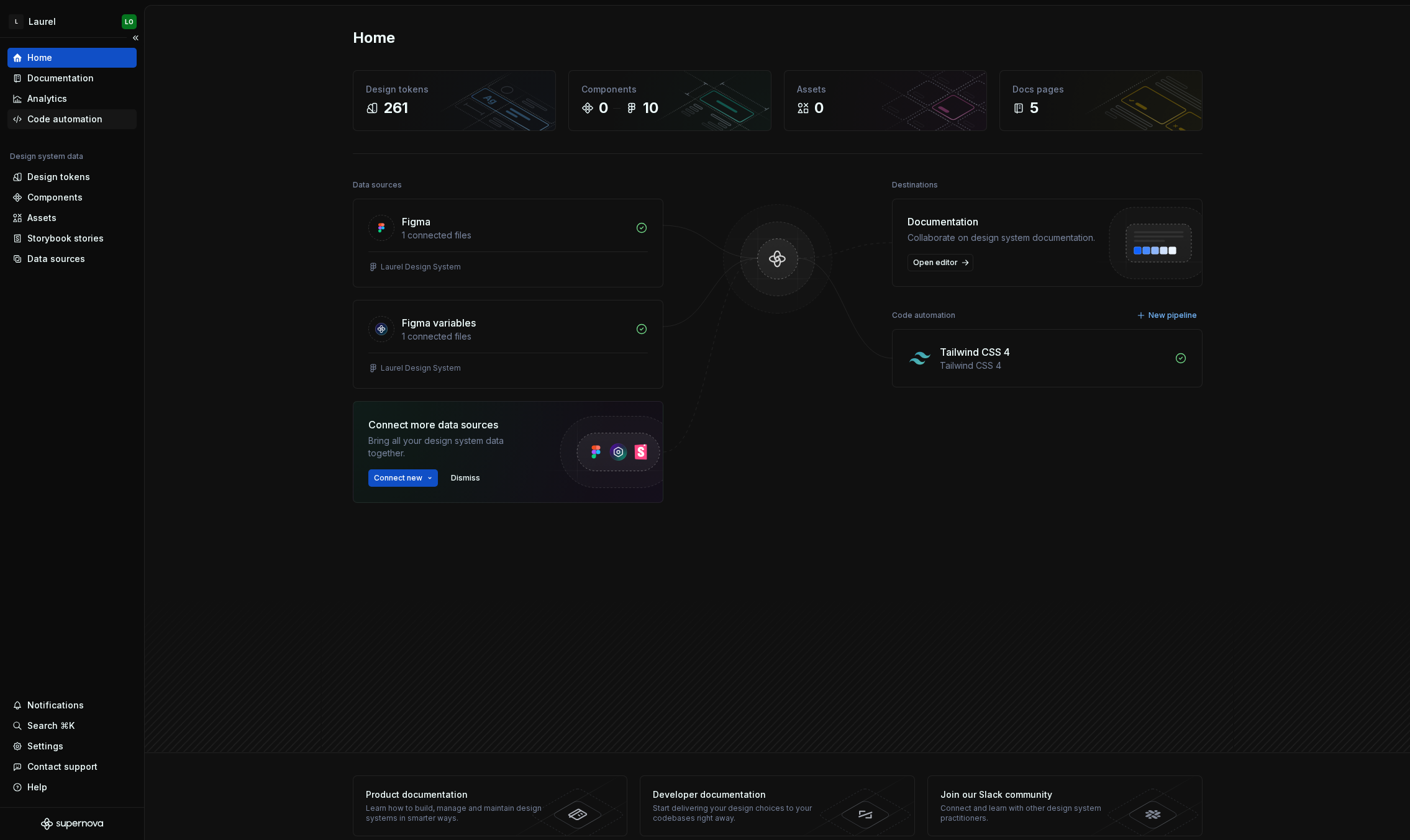
click at [88, 123] on div "Code automation" at bounding box center [64, 119] width 75 height 12
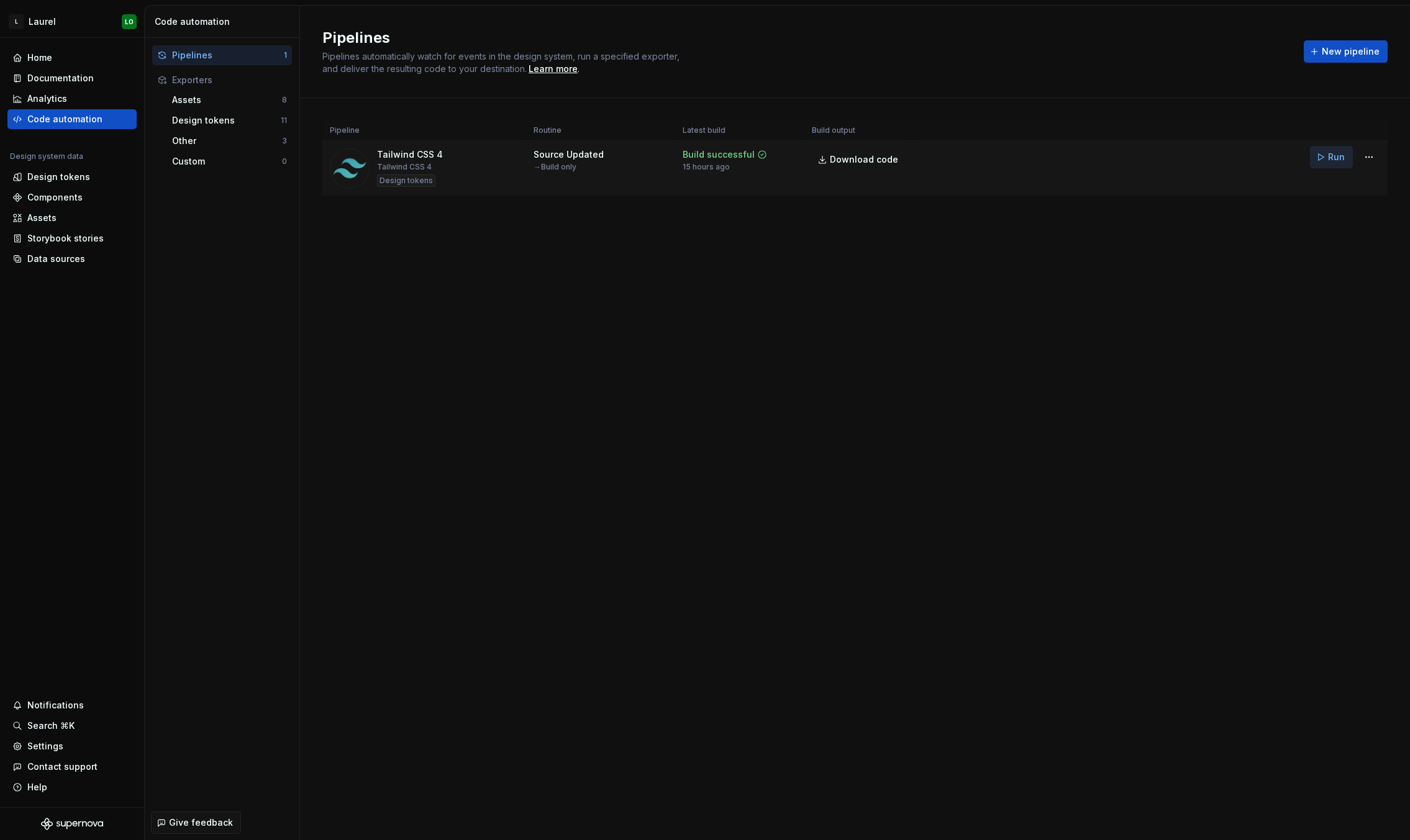
click at [1132, 152] on span "Run" at bounding box center [1336, 157] width 17 height 12
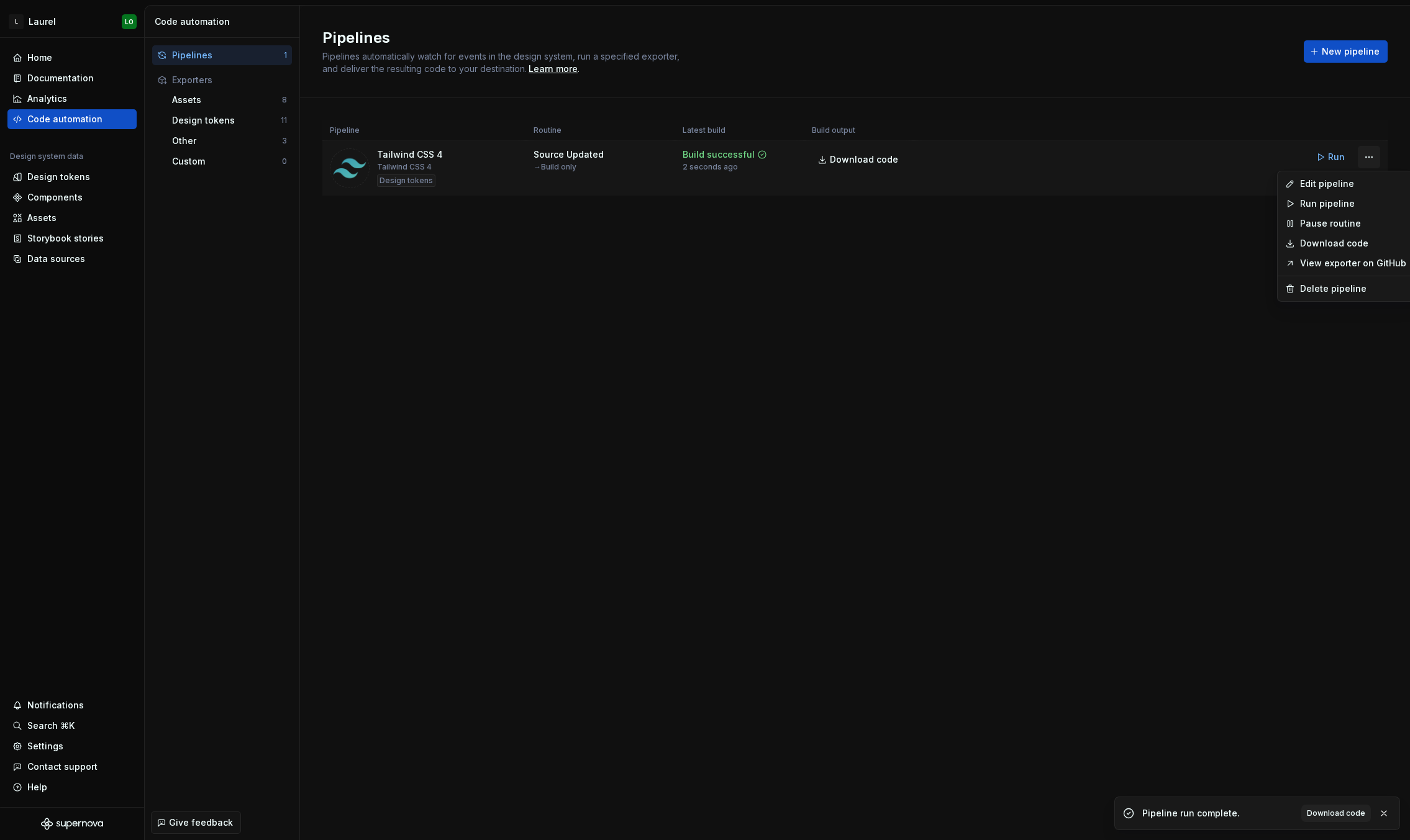
click at [1132, 154] on html "L [PERSON_NAME] Home Documentation Analytics Code automation Design system data…" at bounding box center [705, 420] width 1410 height 840
click at [1102, 250] on html "L [PERSON_NAME] Home Documentation Analytics Code automation Design system data…" at bounding box center [705, 420] width 1410 height 840
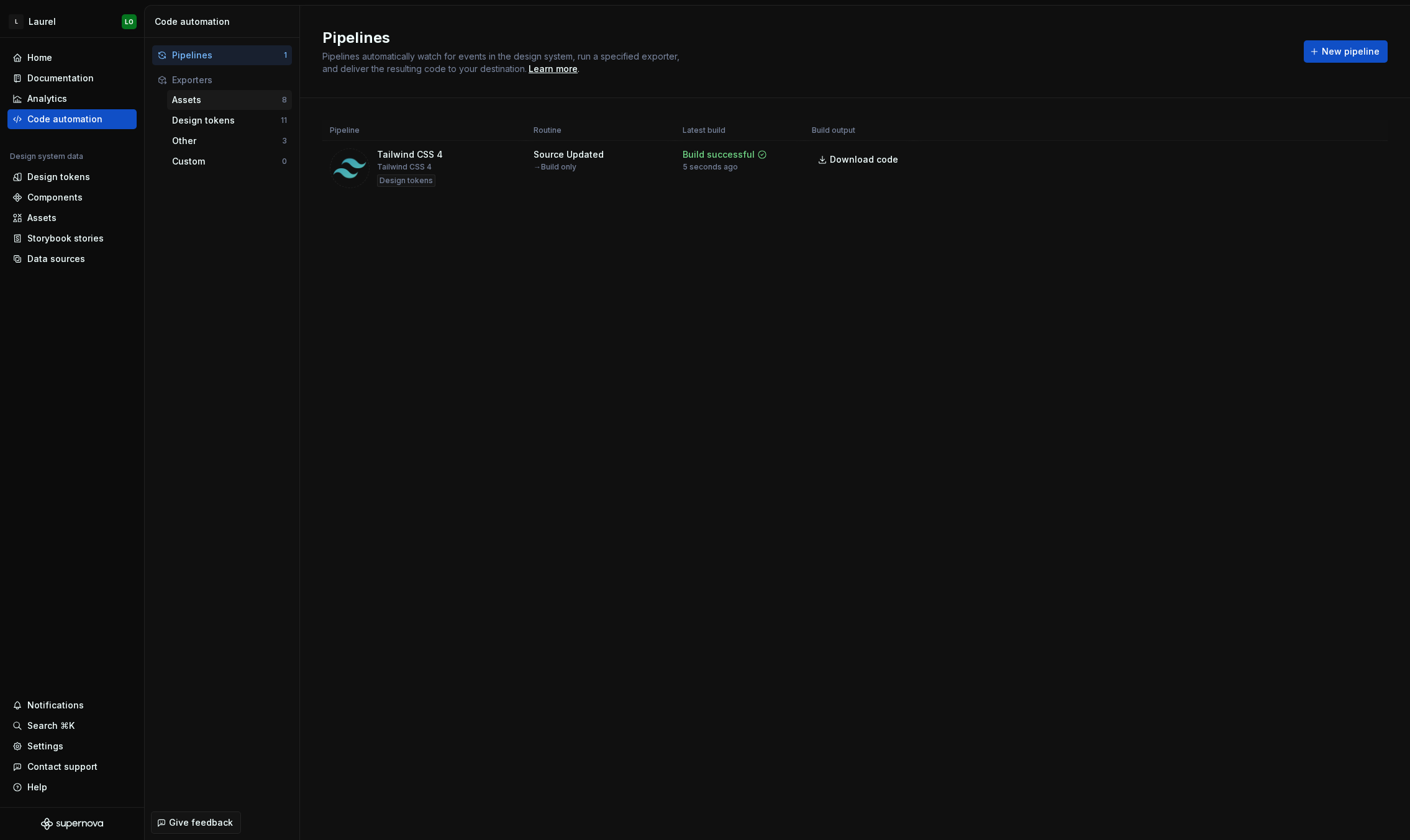
click at [210, 105] on div "Assets" at bounding box center [227, 99] width 110 height 12
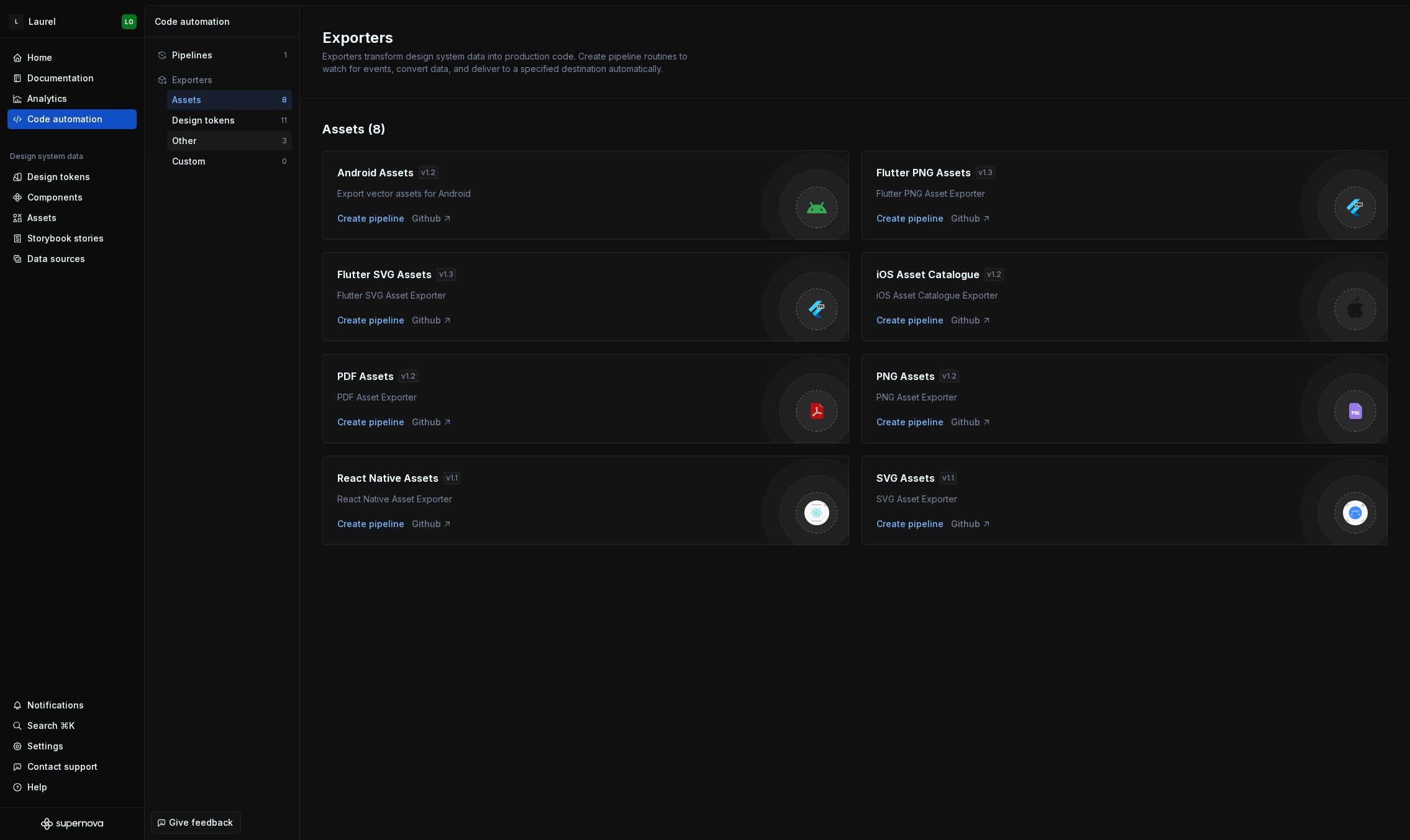
click at [219, 133] on div "Other 3" at bounding box center [230, 140] width 125 height 20
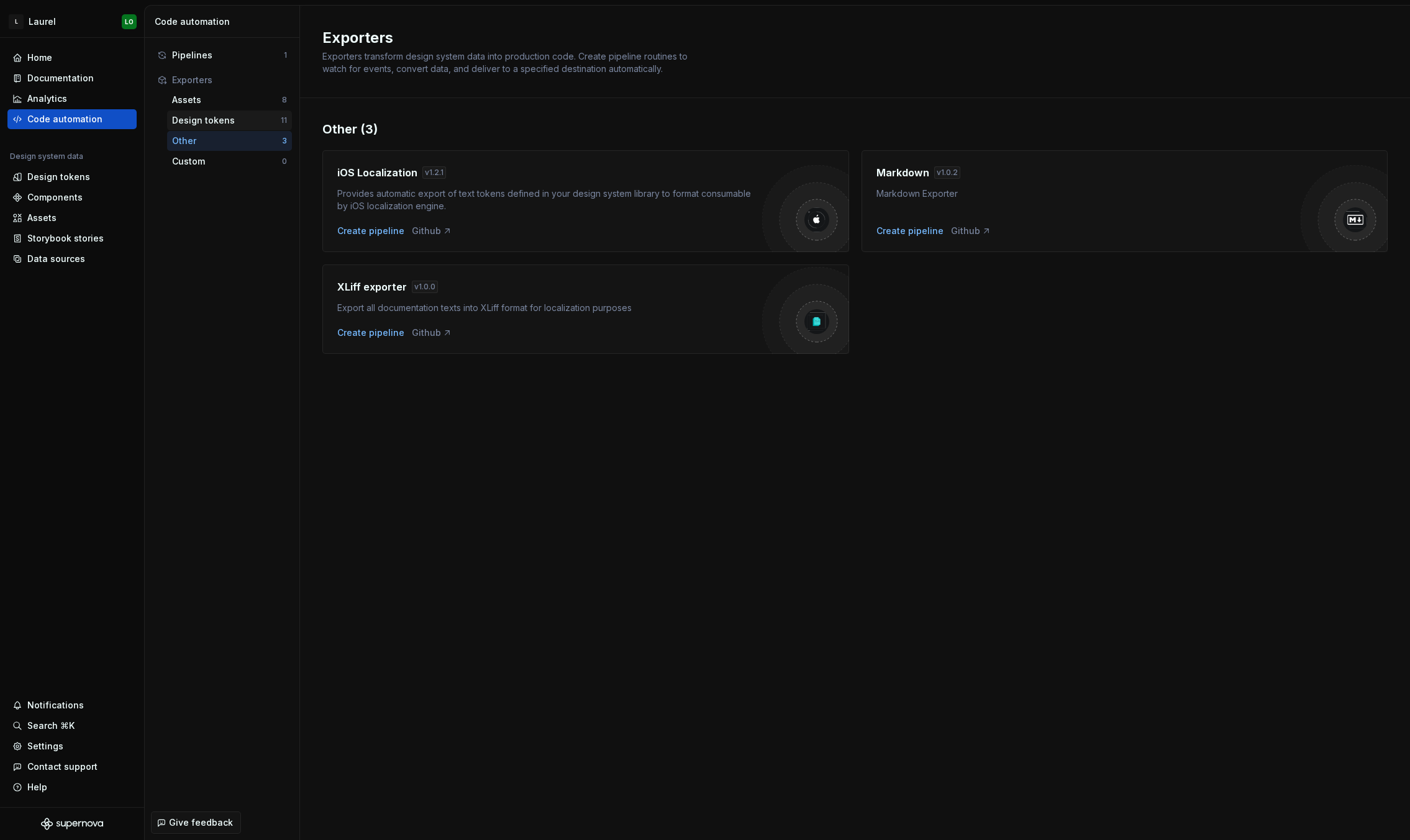
click at [230, 118] on div "Design tokens" at bounding box center [226, 120] width 108 height 12
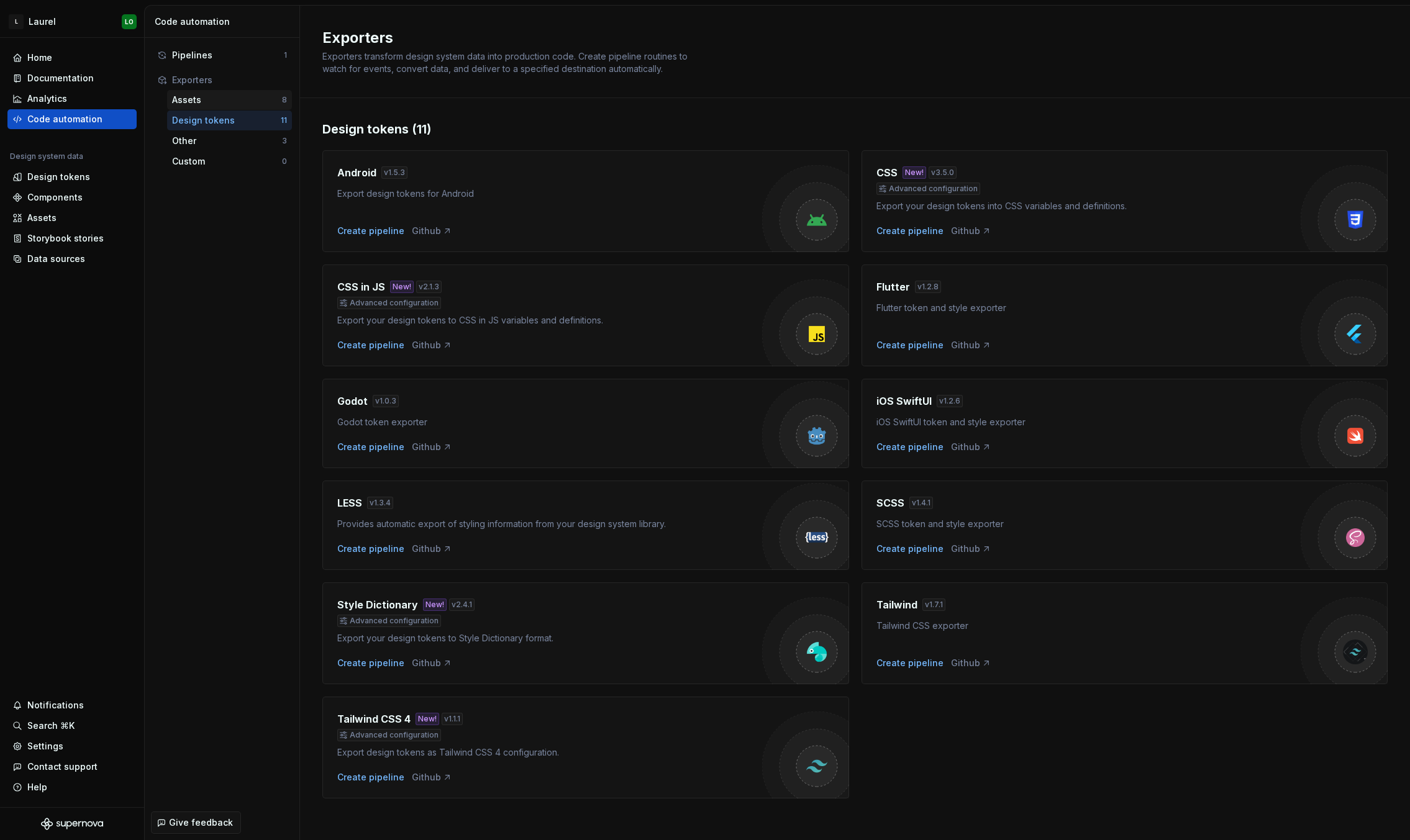
click at [236, 97] on div "Assets" at bounding box center [227, 99] width 110 height 12
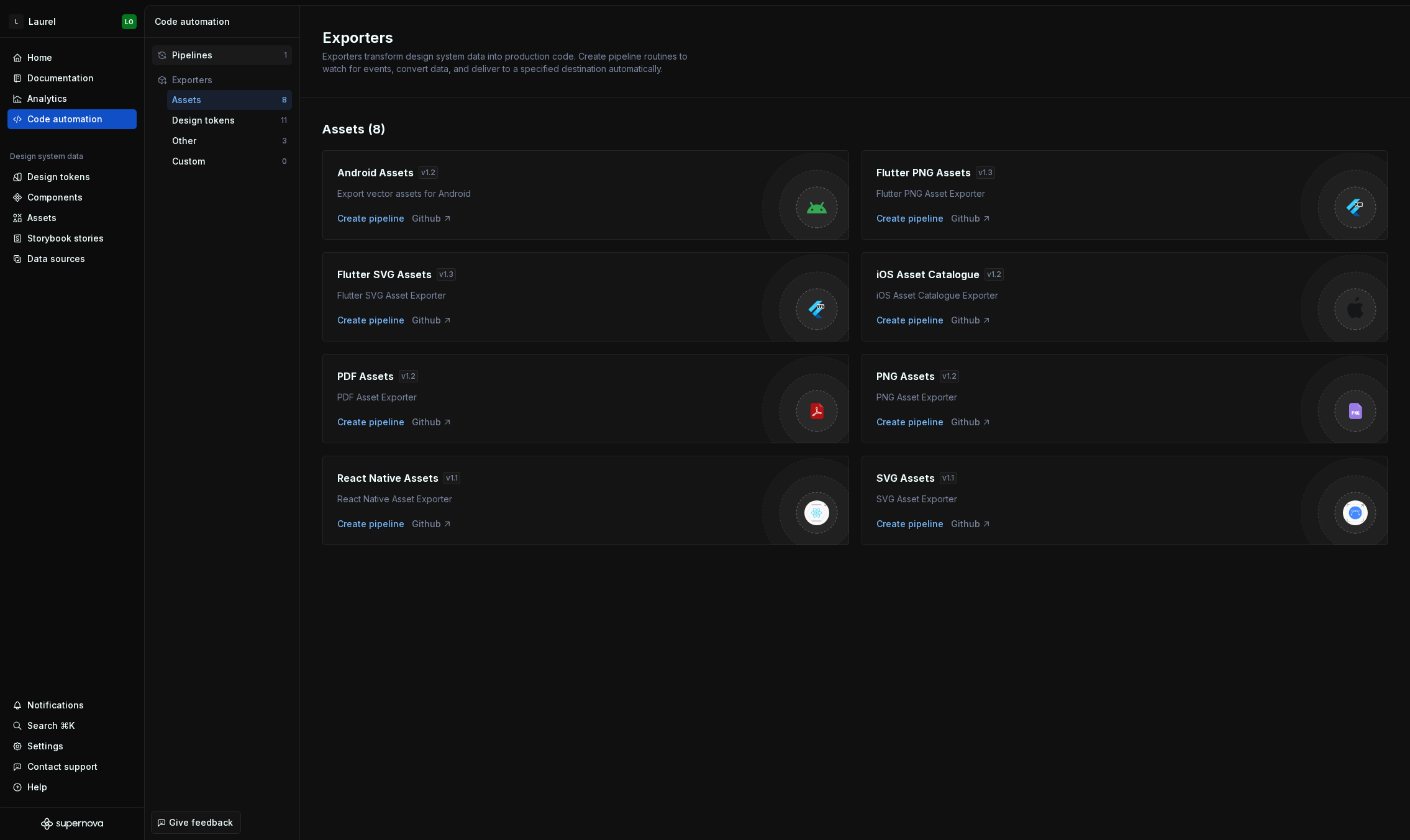
click at [205, 51] on div "Pipelines" at bounding box center [228, 55] width 112 height 12
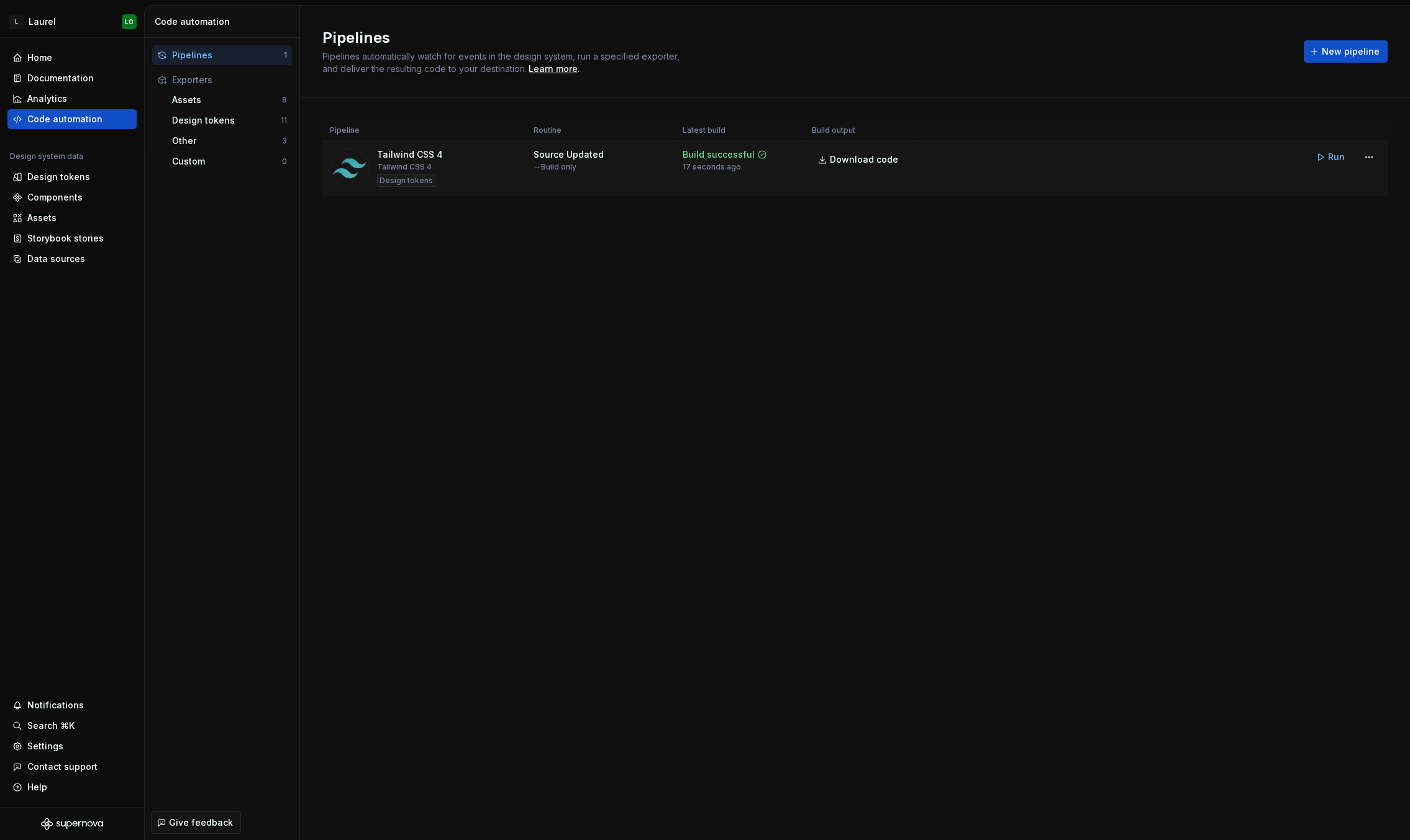
click at [421, 166] on div "Tailwind CSS 4" at bounding box center [405, 167] width 55 height 10
click at [1132, 154] on html "L [PERSON_NAME] Home Documentation Analytics Code automation Design system data…" at bounding box center [705, 420] width 1410 height 840
click at [1132, 185] on div "Edit pipeline" at bounding box center [1353, 183] width 107 height 12
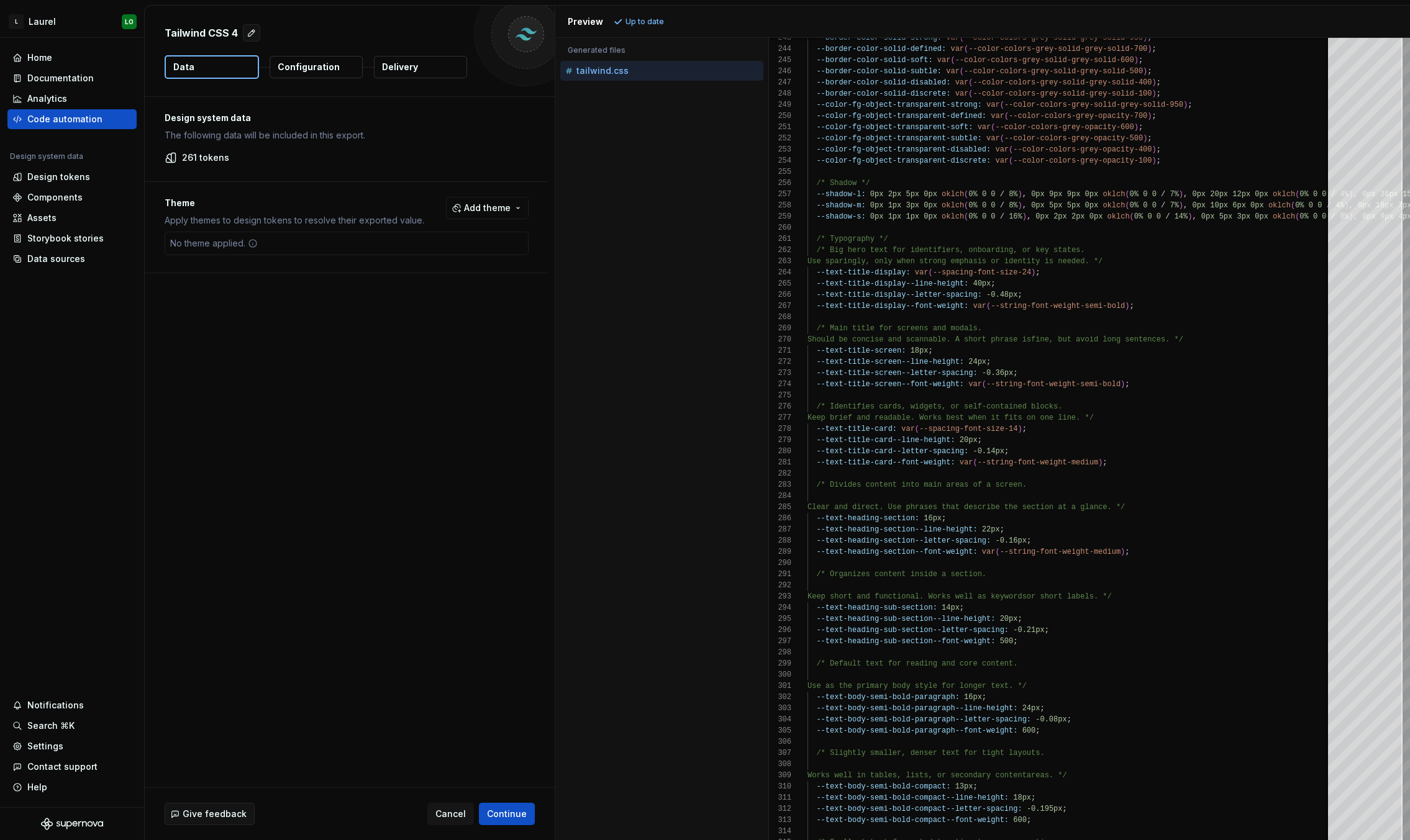
click at [306, 59] on button "Configuration" at bounding box center [317, 67] width 93 height 22
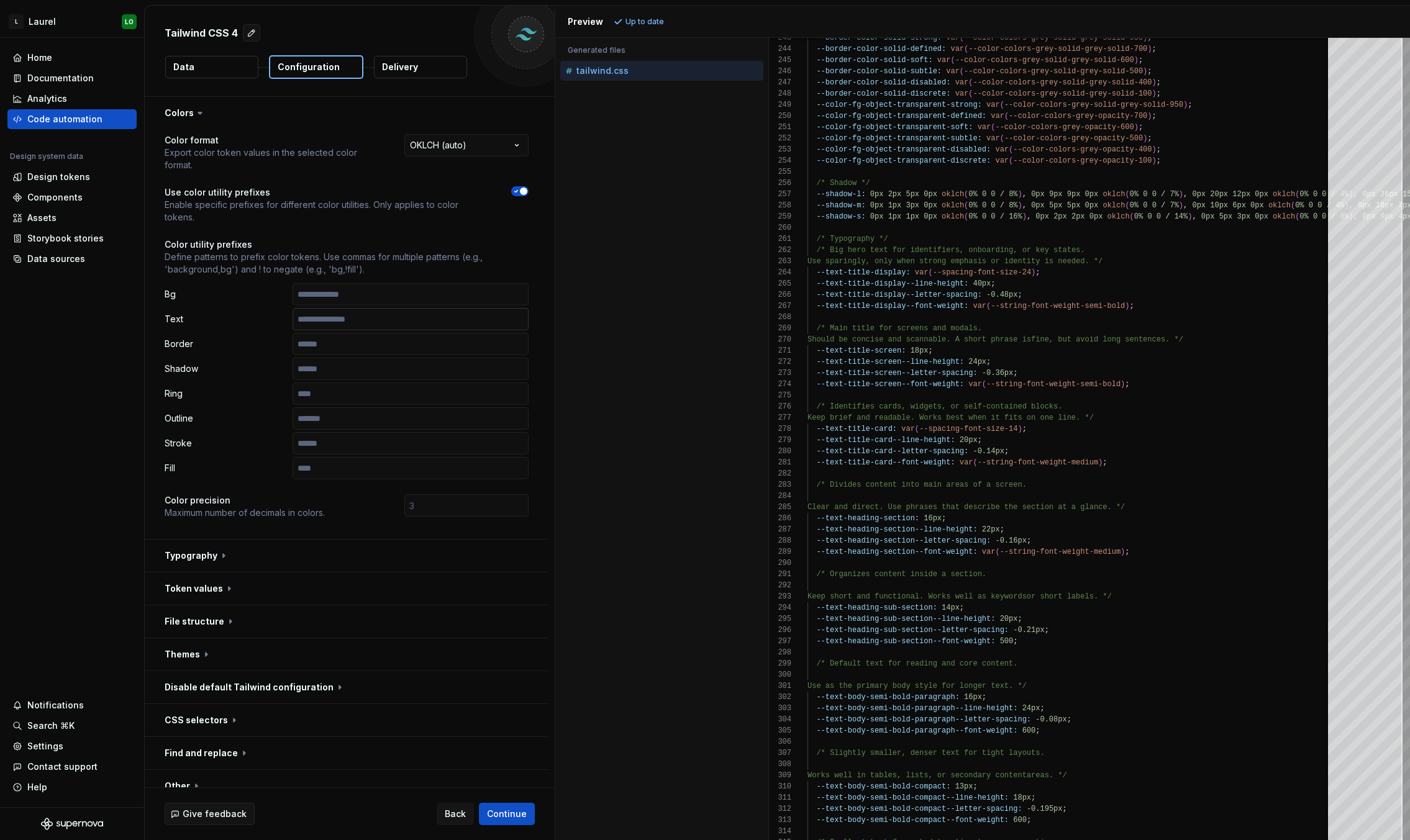
click at [348, 329] on input "text" at bounding box center [410, 320] width 236 height 22
click at [421, 353] on input "text" at bounding box center [410, 344] width 236 height 22
click at [441, 252] on p "Define patterns to prefix color tokens. Use commas for multiple patterns (e.g.,…" at bounding box center [347, 263] width 364 height 25
click at [453, 144] on html "**********" at bounding box center [705, 420] width 1410 height 840
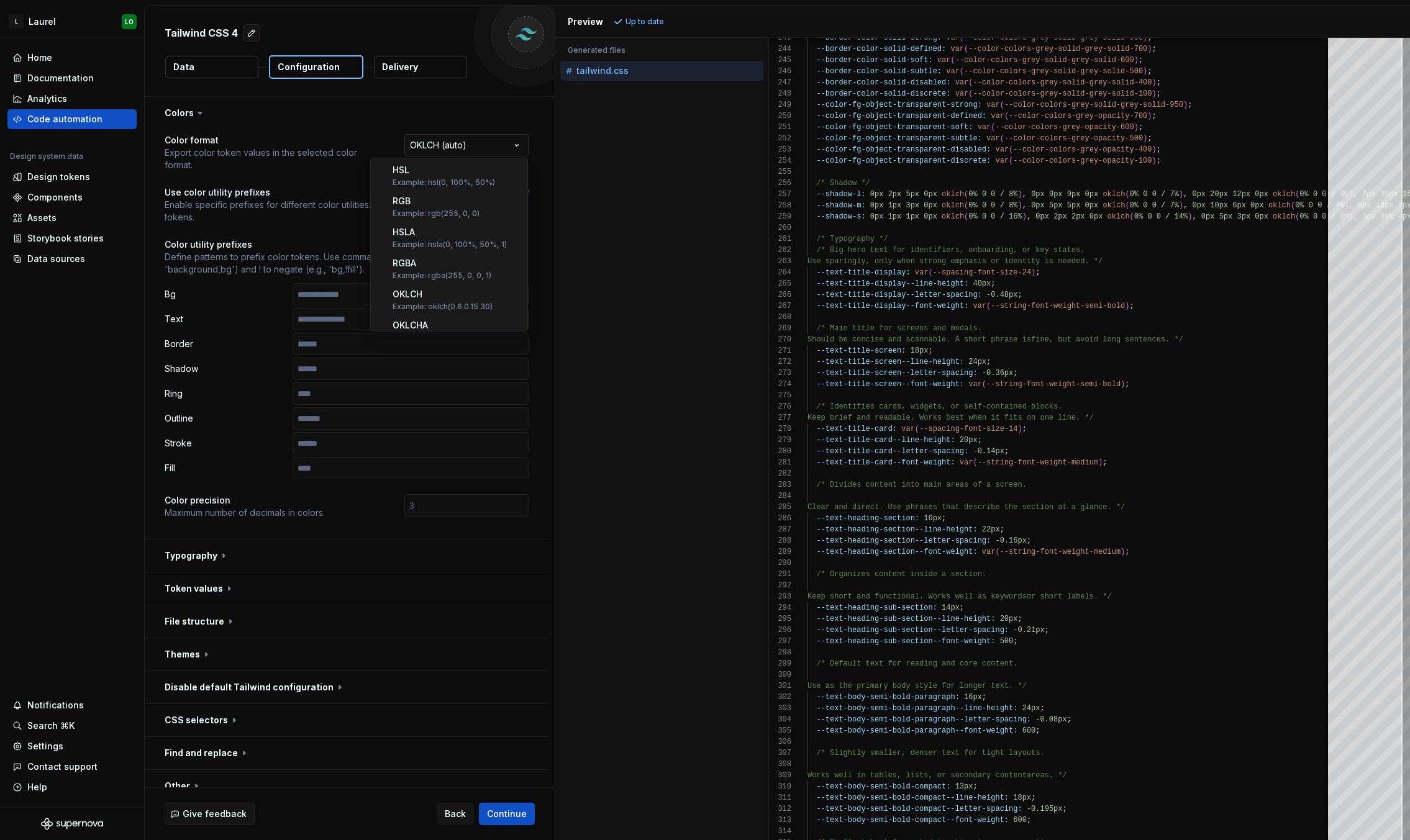
scroll to position [200, 0]
click at [453, 144] on html "**********" at bounding box center [705, 420] width 1410 height 840
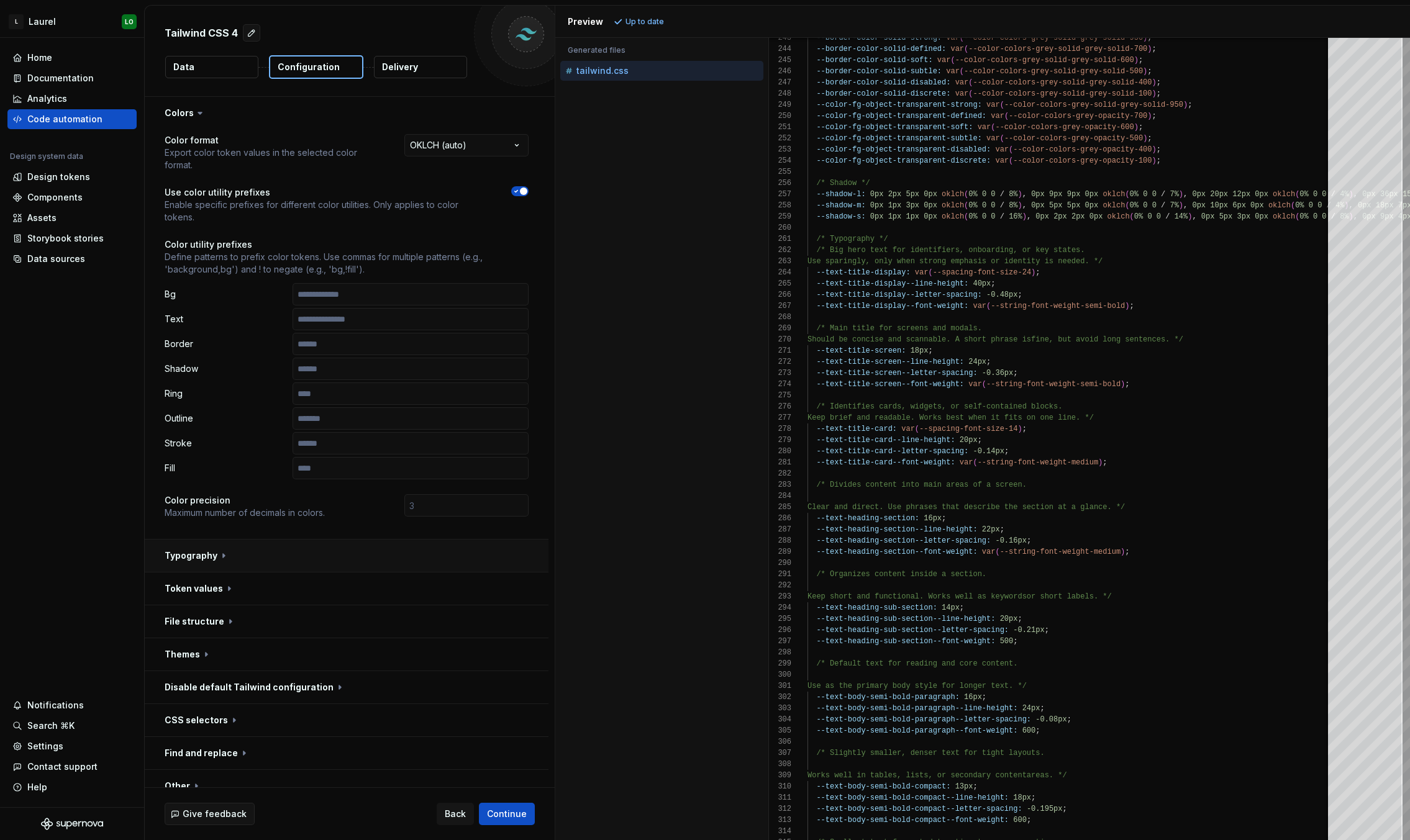
click at [210, 562] on button "button" at bounding box center [347, 556] width 404 height 33
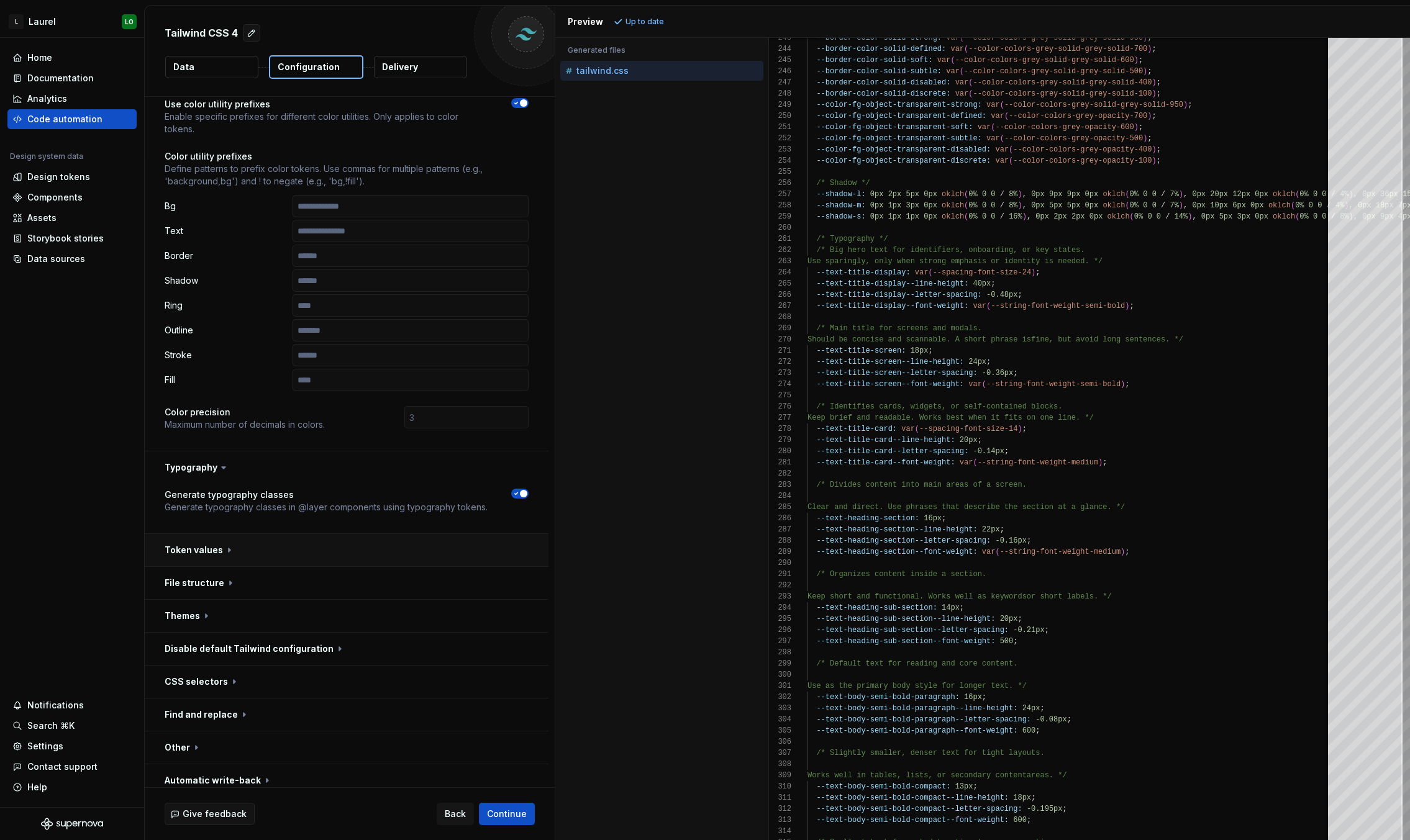
scroll to position [98, 0]
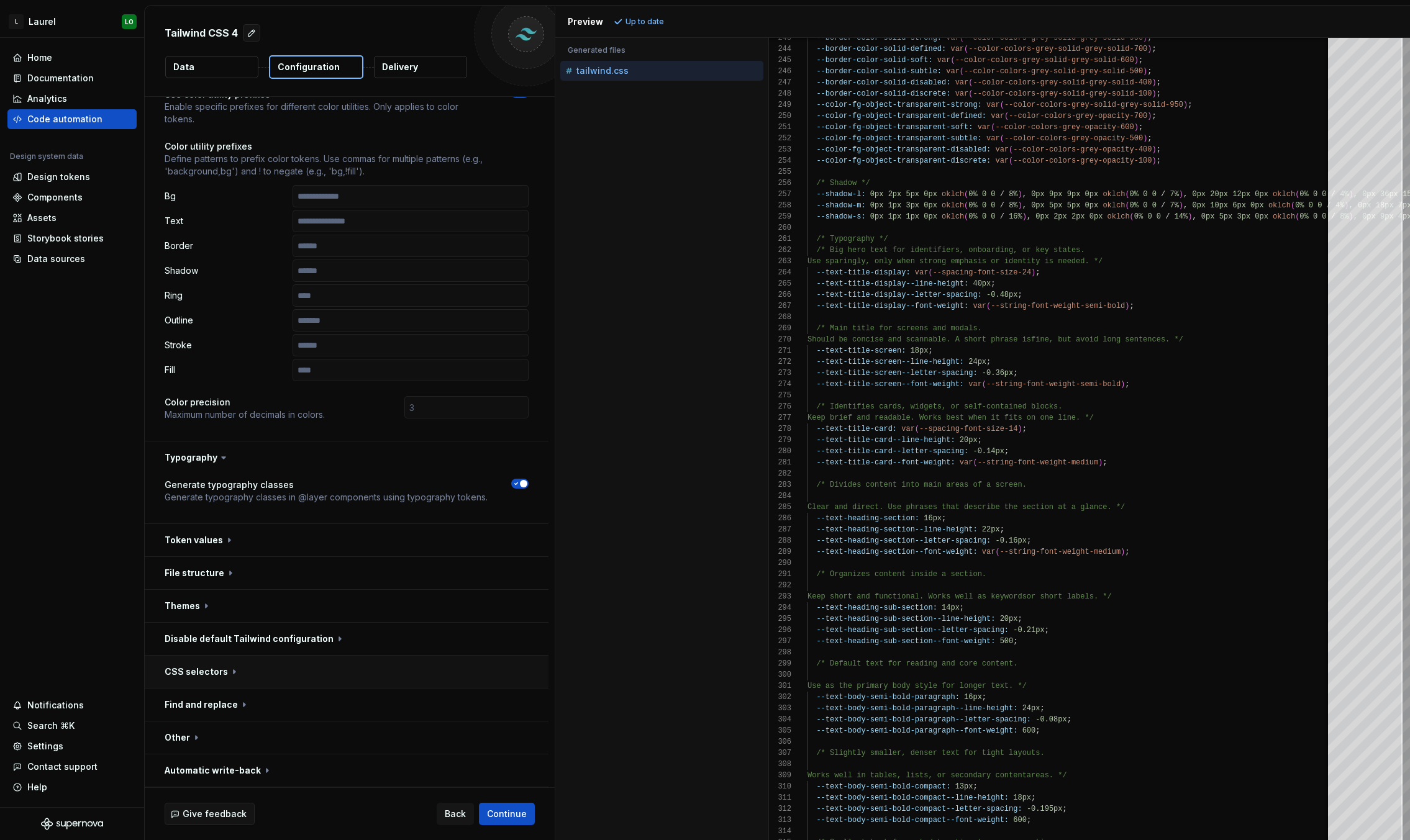
click at [270, 672] on button "button" at bounding box center [347, 672] width 404 height 33
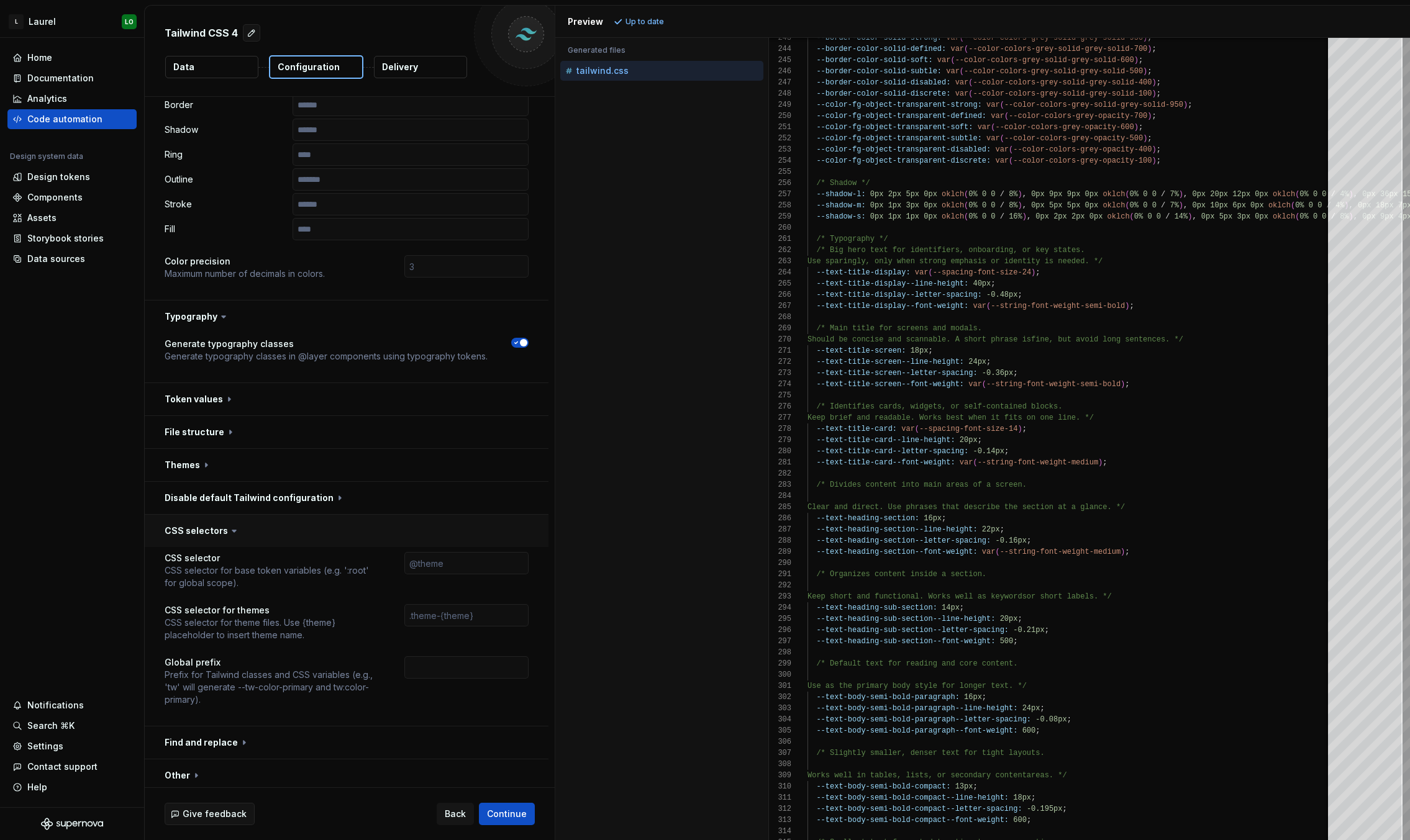
click at [259, 533] on button "button" at bounding box center [347, 531] width 404 height 33
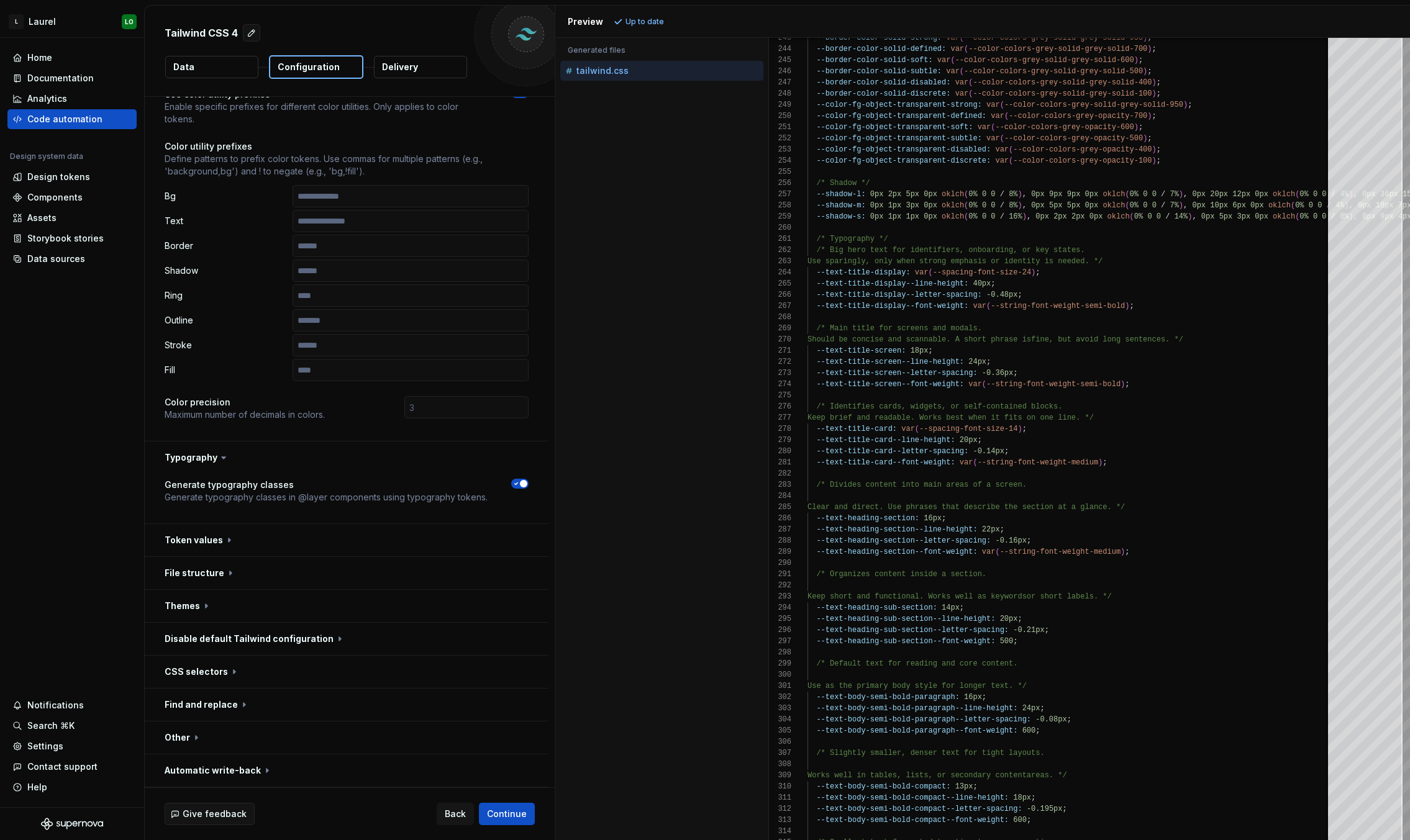
scroll to position [0, 0]
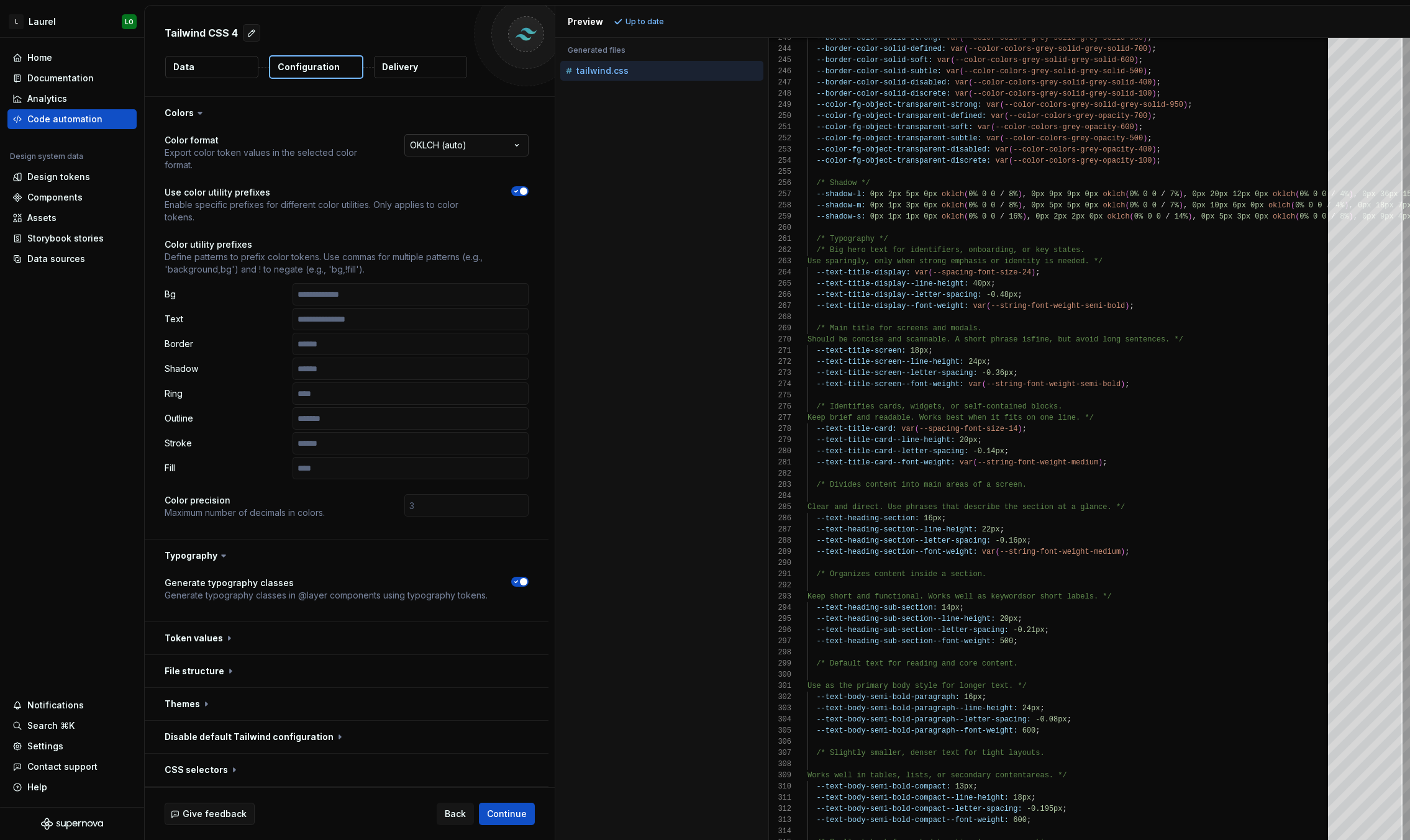
click at [459, 144] on html "**********" at bounding box center [705, 420] width 1410 height 840
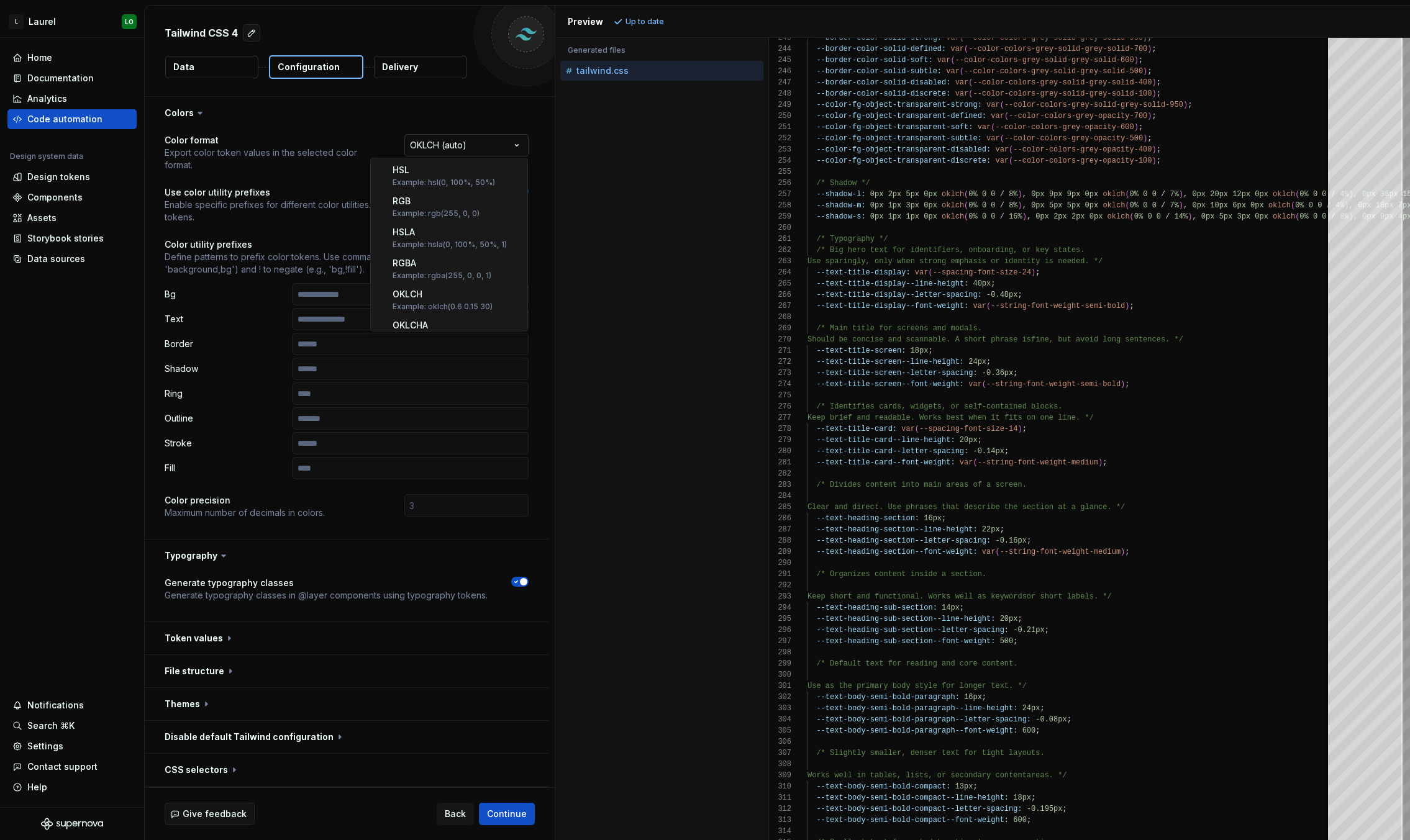
scroll to position [200, 0]
click at [316, 231] on html "**********" at bounding box center [705, 420] width 1410 height 840
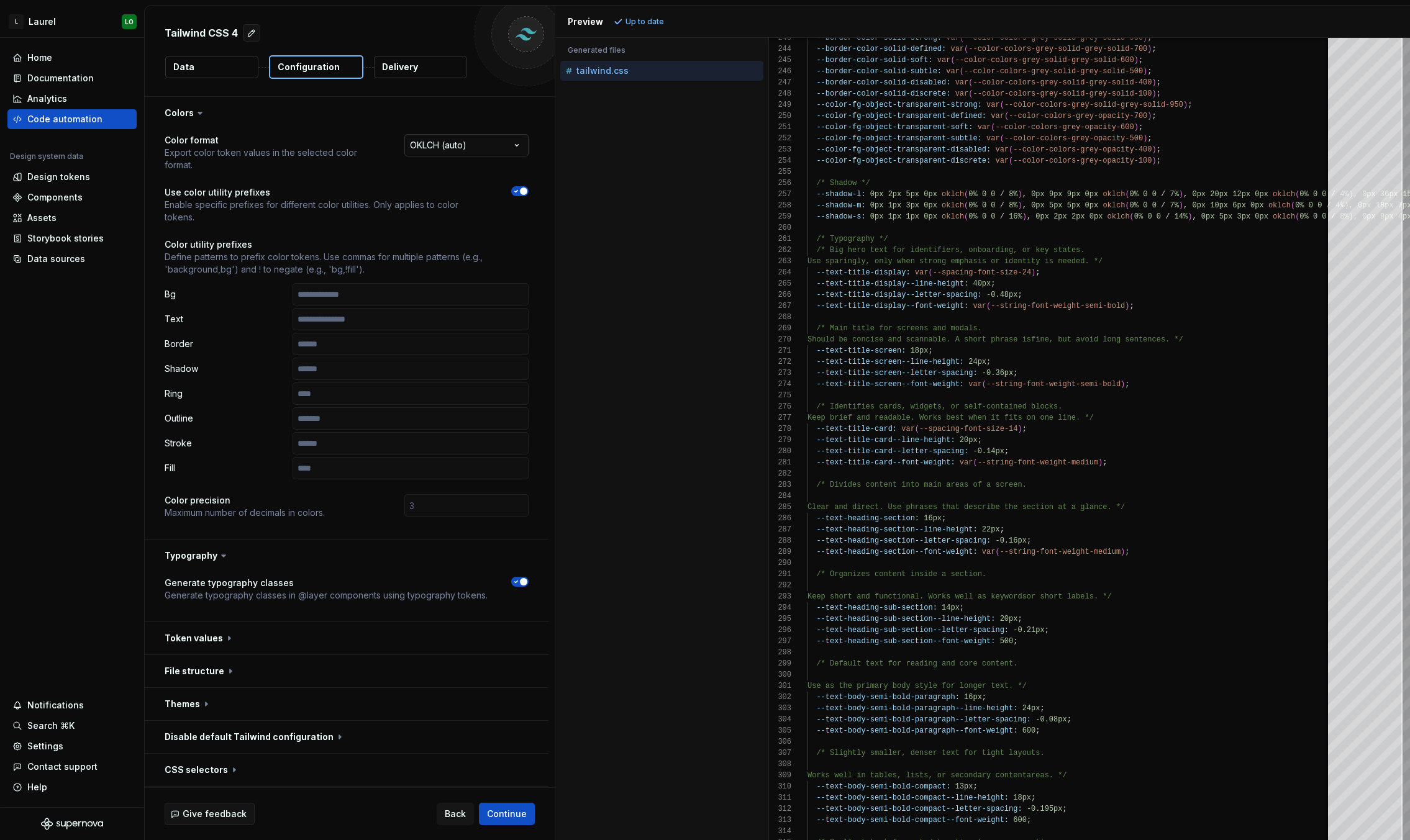
click at [445, 146] on html "**********" at bounding box center [705, 420] width 1410 height 840
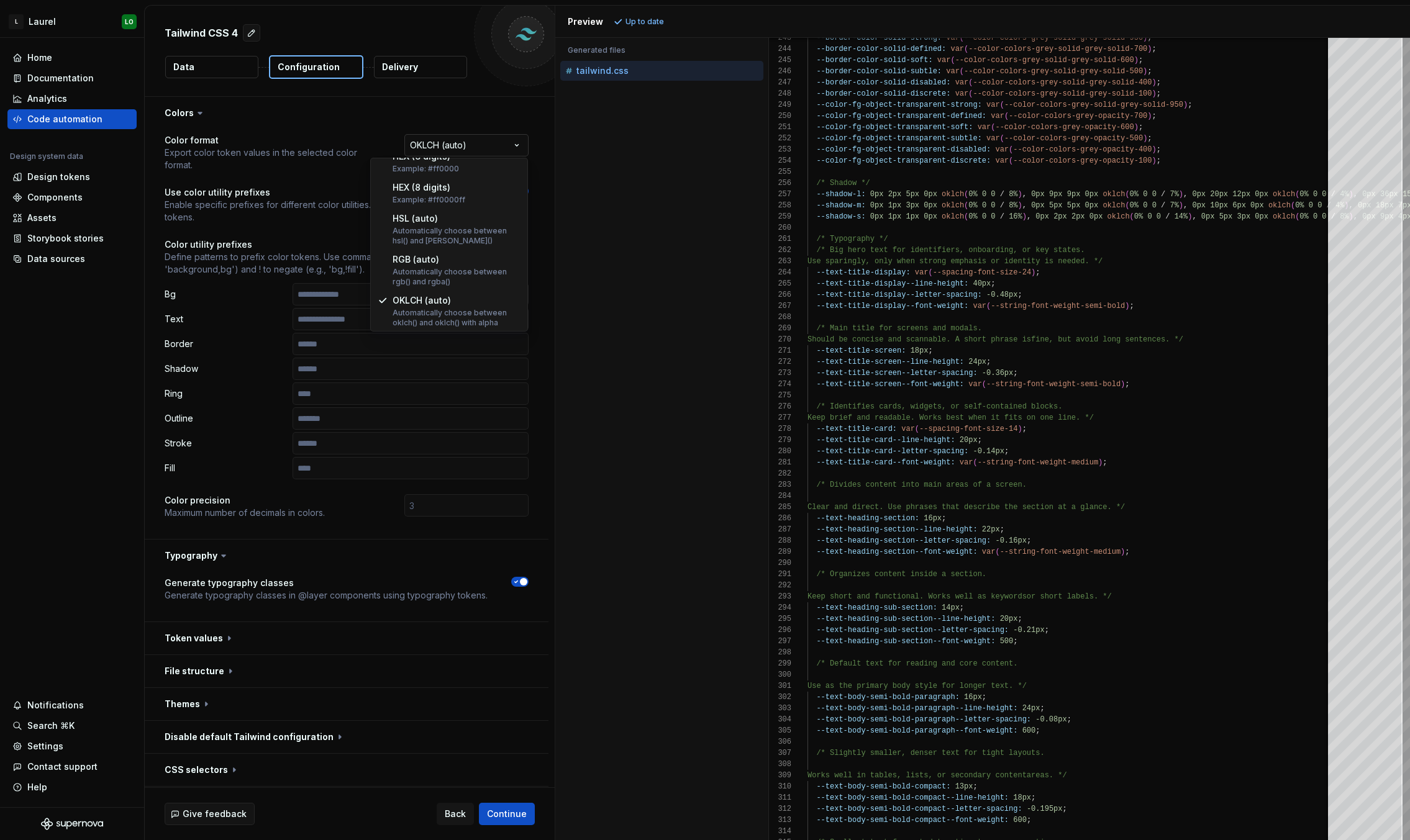
click at [445, 146] on html "**********" at bounding box center [705, 420] width 1410 height 840
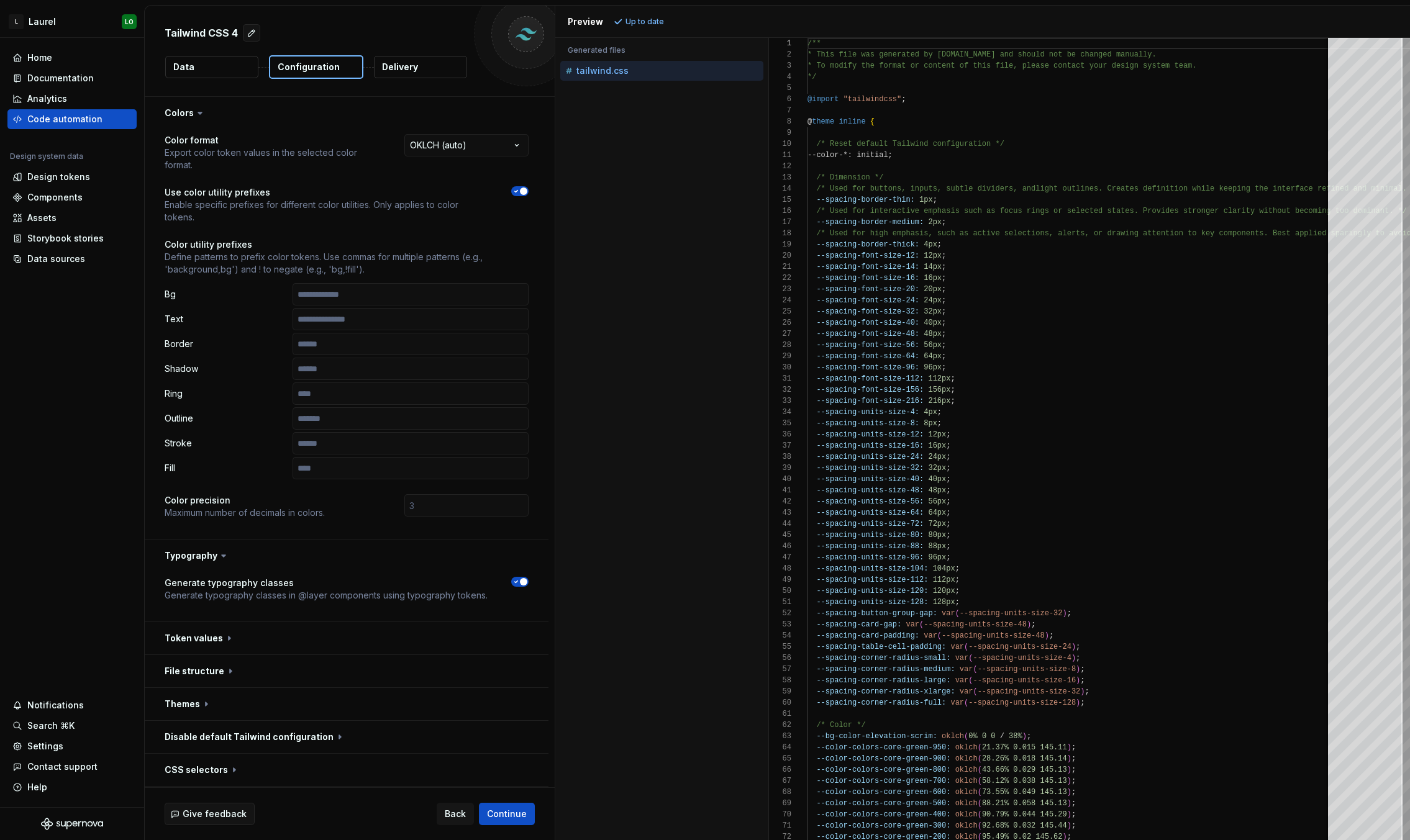
click at [224, 58] on button "Data" at bounding box center [212, 67] width 93 height 22
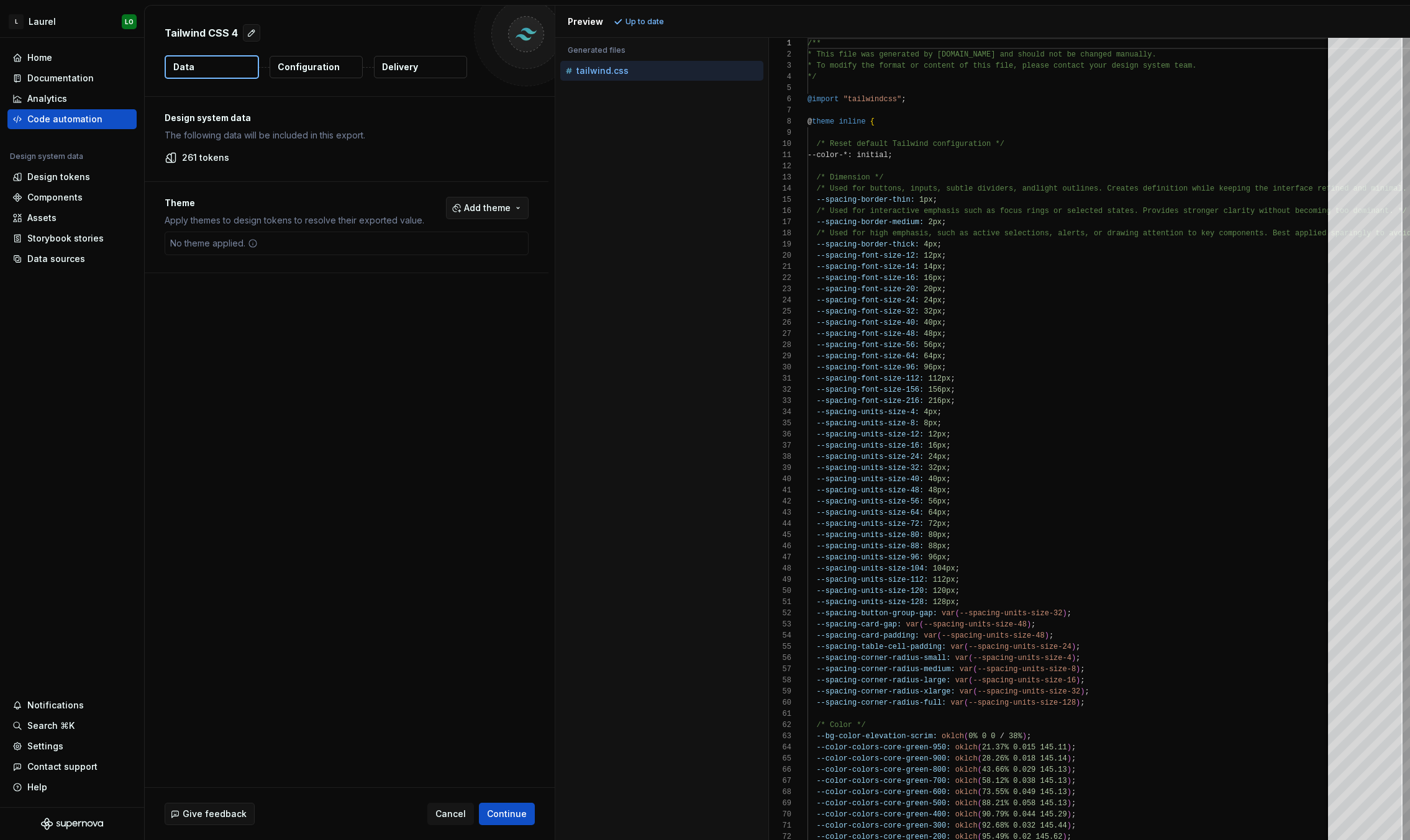
click at [492, 210] on span "Add theme" at bounding box center [488, 207] width 47 height 12
click at [498, 206] on html "L [PERSON_NAME] Home Documentation Analytics Code automation Design system data…" at bounding box center [705, 420] width 1410 height 840
click at [314, 73] on button "Configuration" at bounding box center [317, 67] width 93 height 22
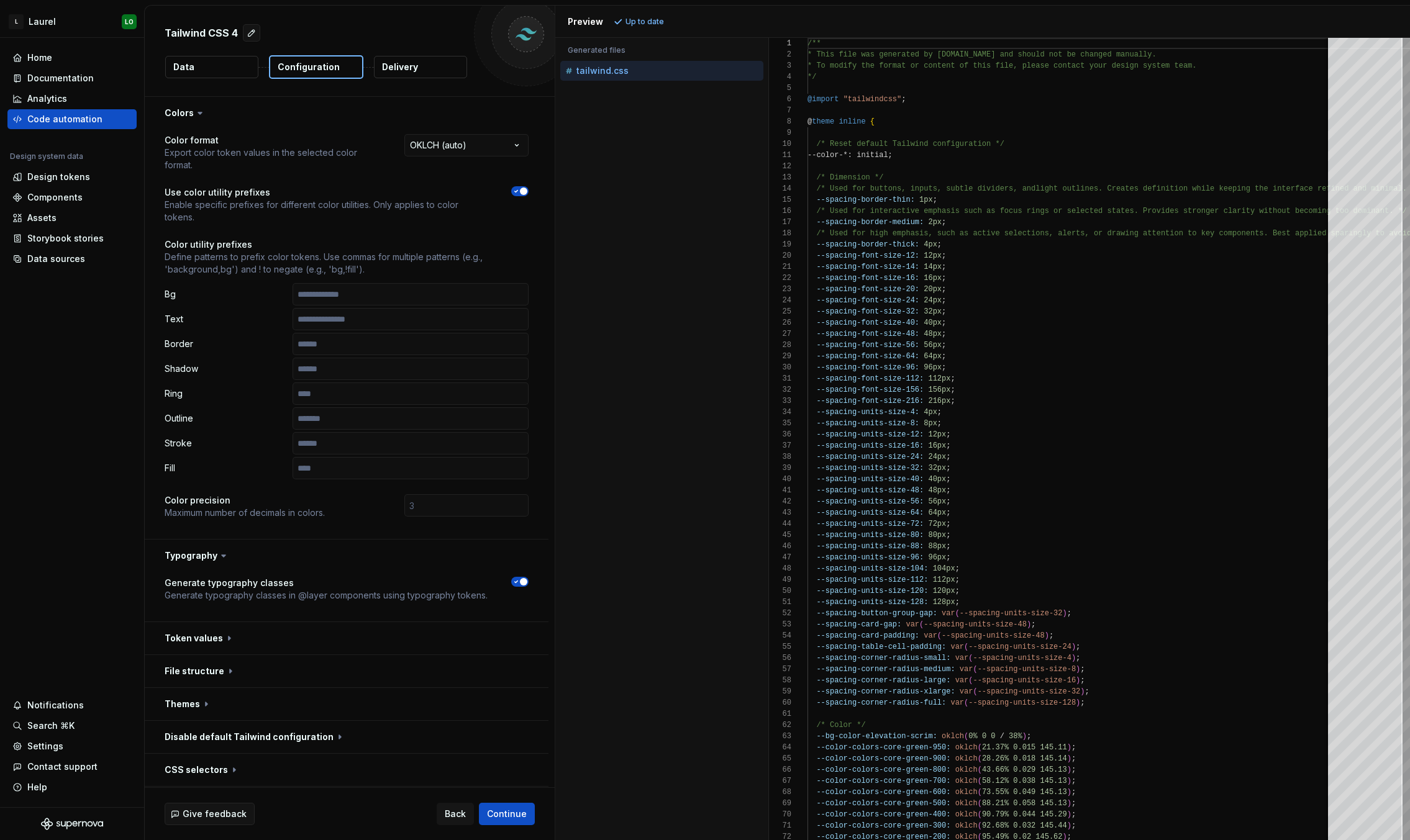
click at [405, 73] on button "Delivery" at bounding box center [420, 67] width 93 height 22
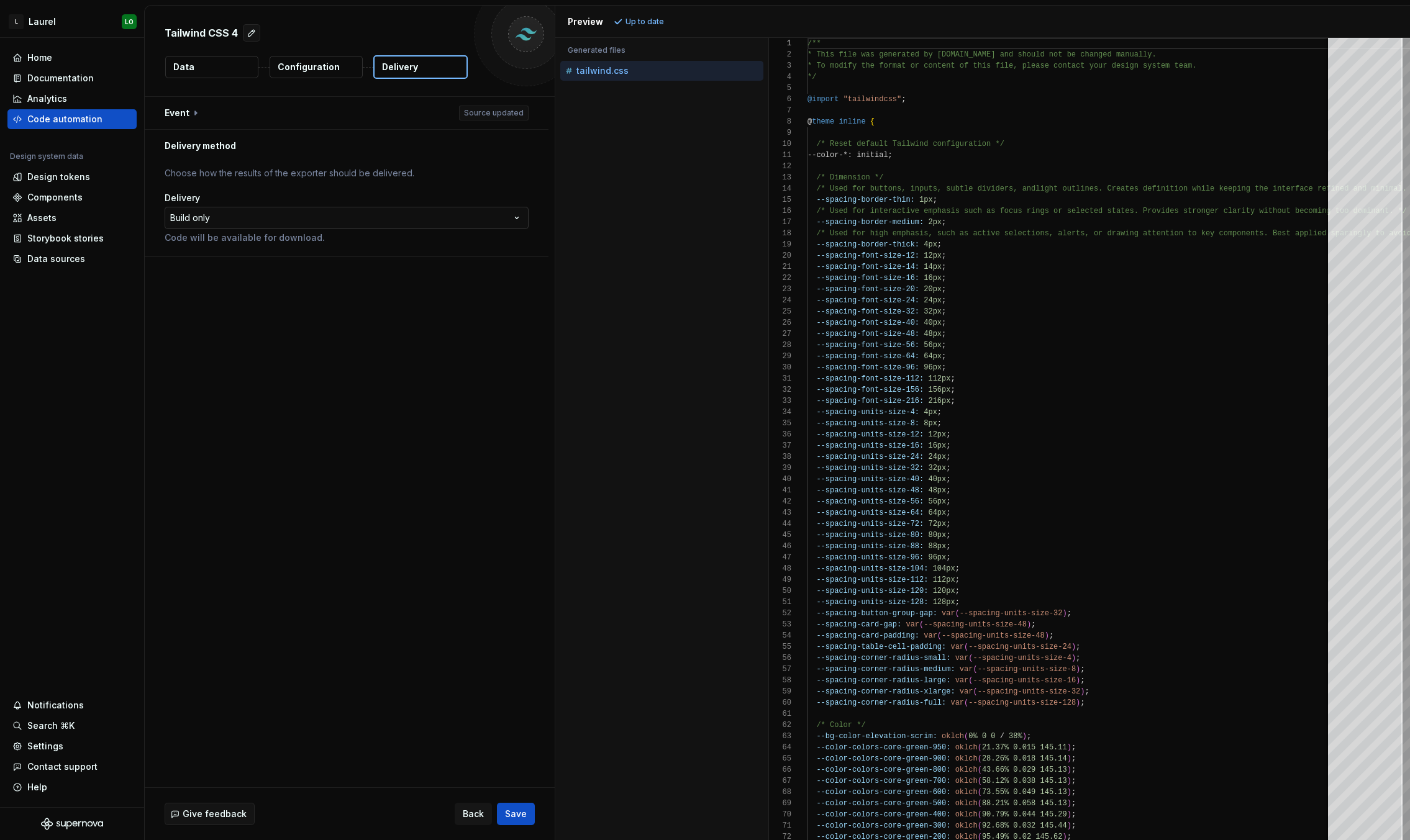
click at [323, 212] on html "**********" at bounding box center [705, 420] width 1410 height 840
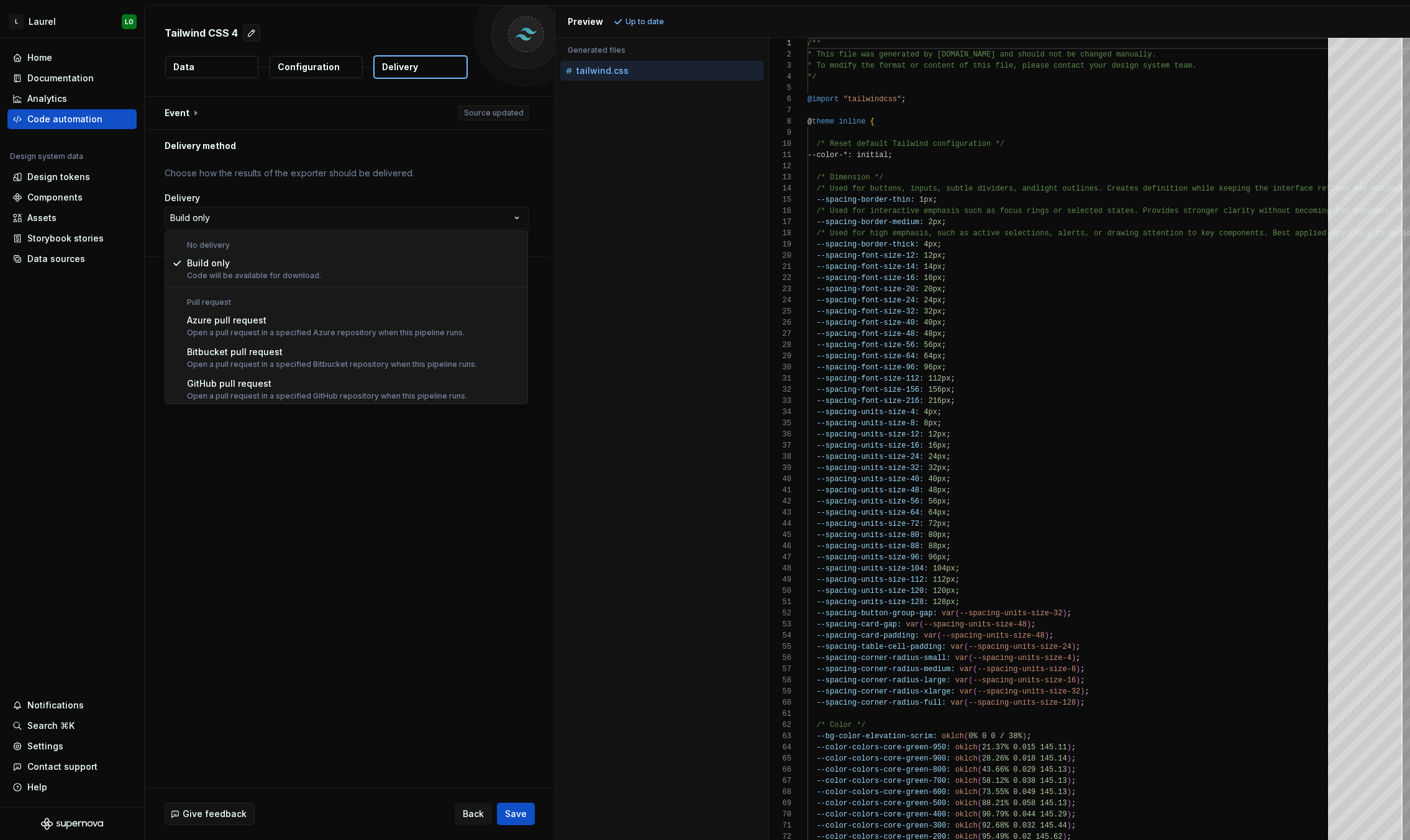
click at [349, 171] on html "**********" at bounding box center [705, 420] width 1410 height 840
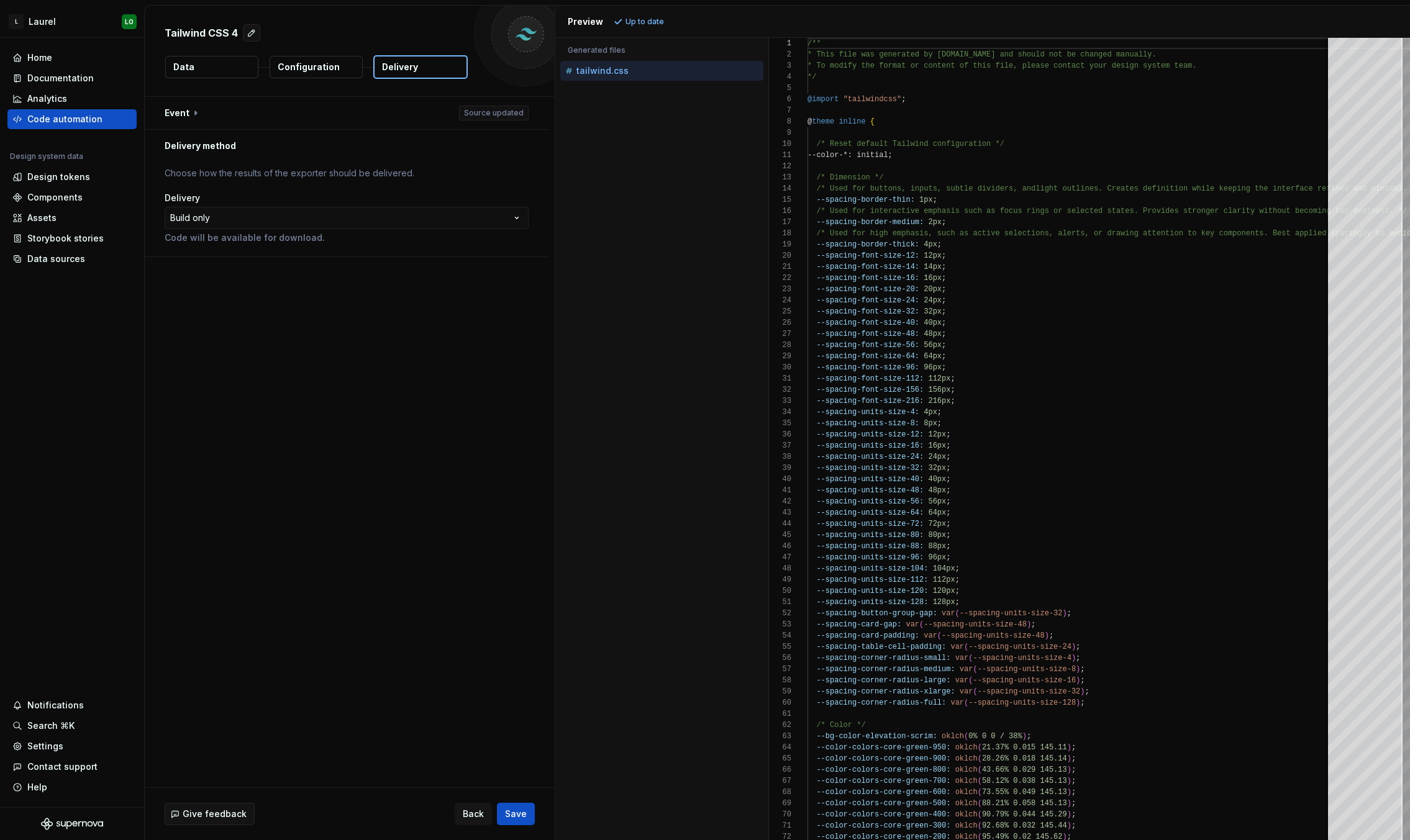
click at [336, 71] on button "Configuration" at bounding box center [317, 67] width 93 height 22
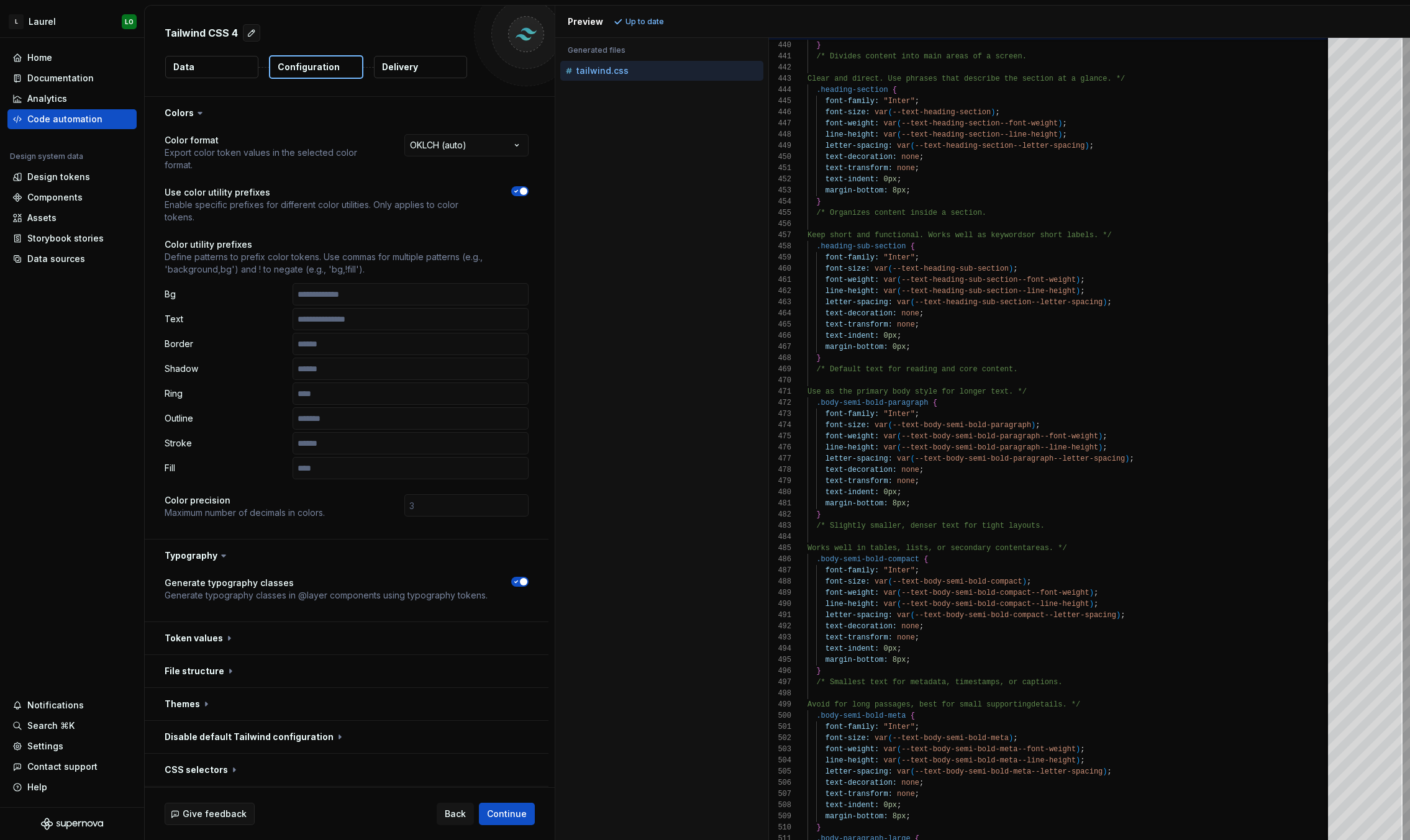
click at [220, 50] on div "Tailwind CSS 4 Data Configuration Delivery" at bounding box center [349, 50] width 410 height 91
click at [218, 62] on button "Data" at bounding box center [212, 67] width 93 height 22
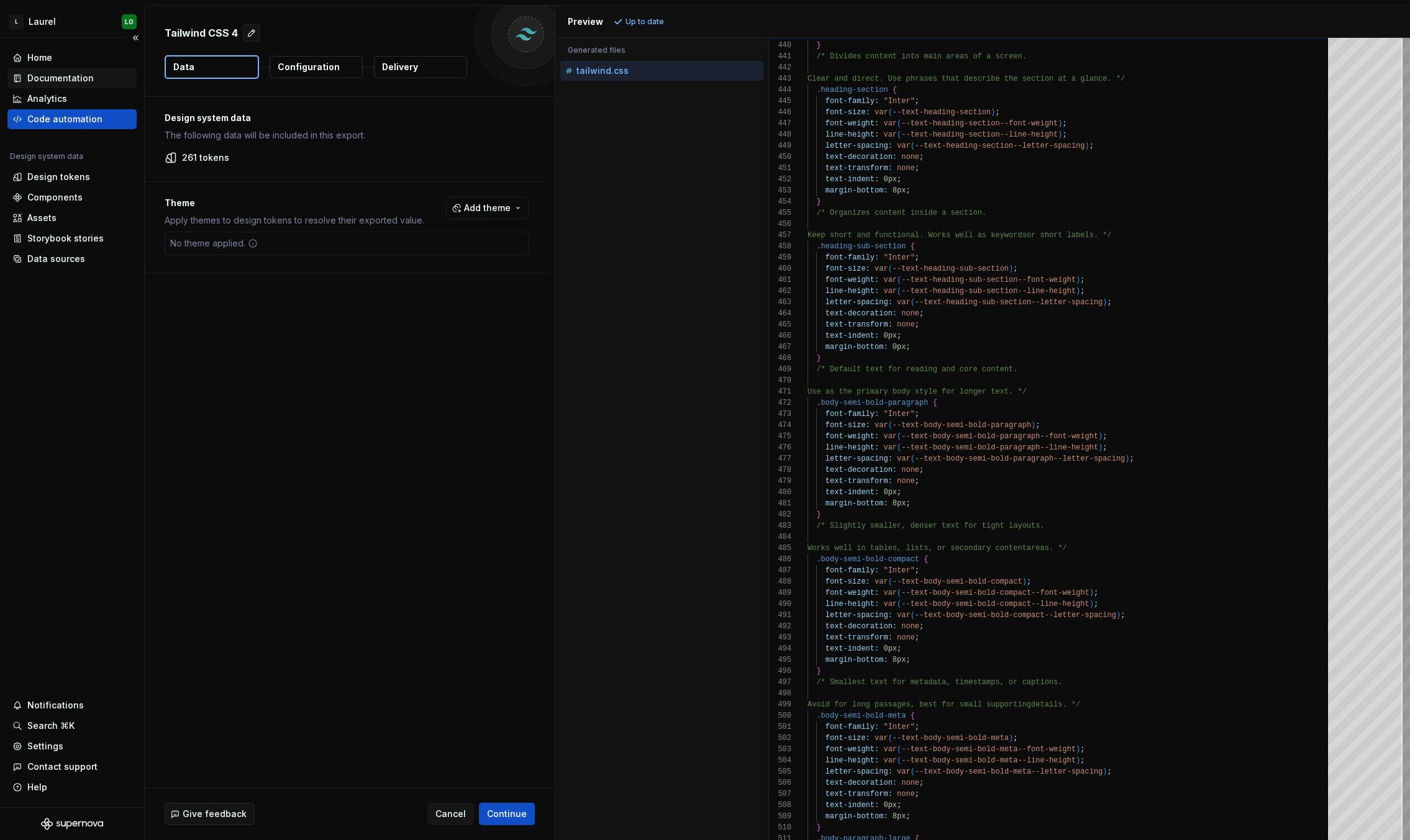
click at [92, 69] on div "Documentation" at bounding box center [72, 78] width 129 height 20
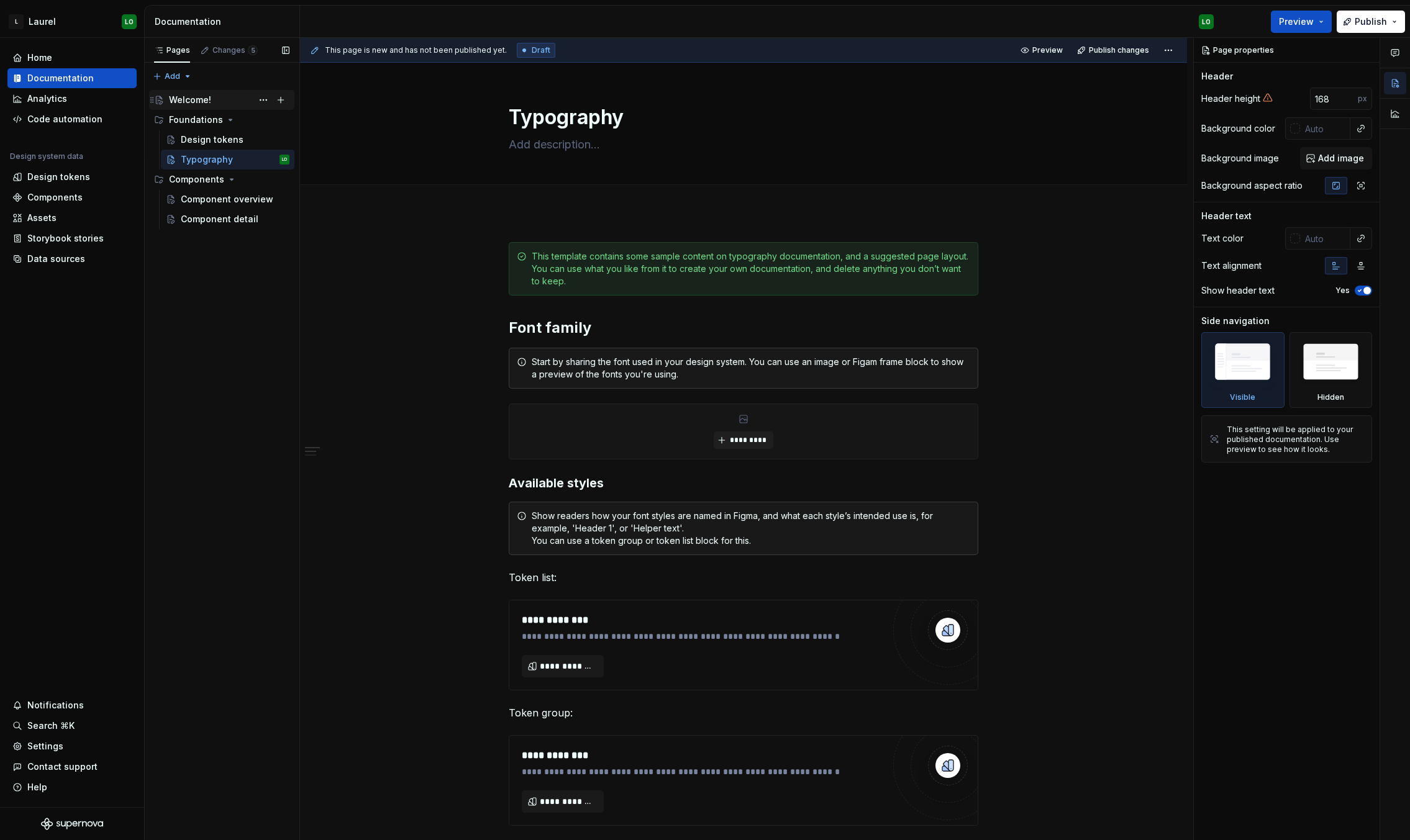
click at [212, 93] on div "Welcome!" at bounding box center [229, 100] width 121 height 18
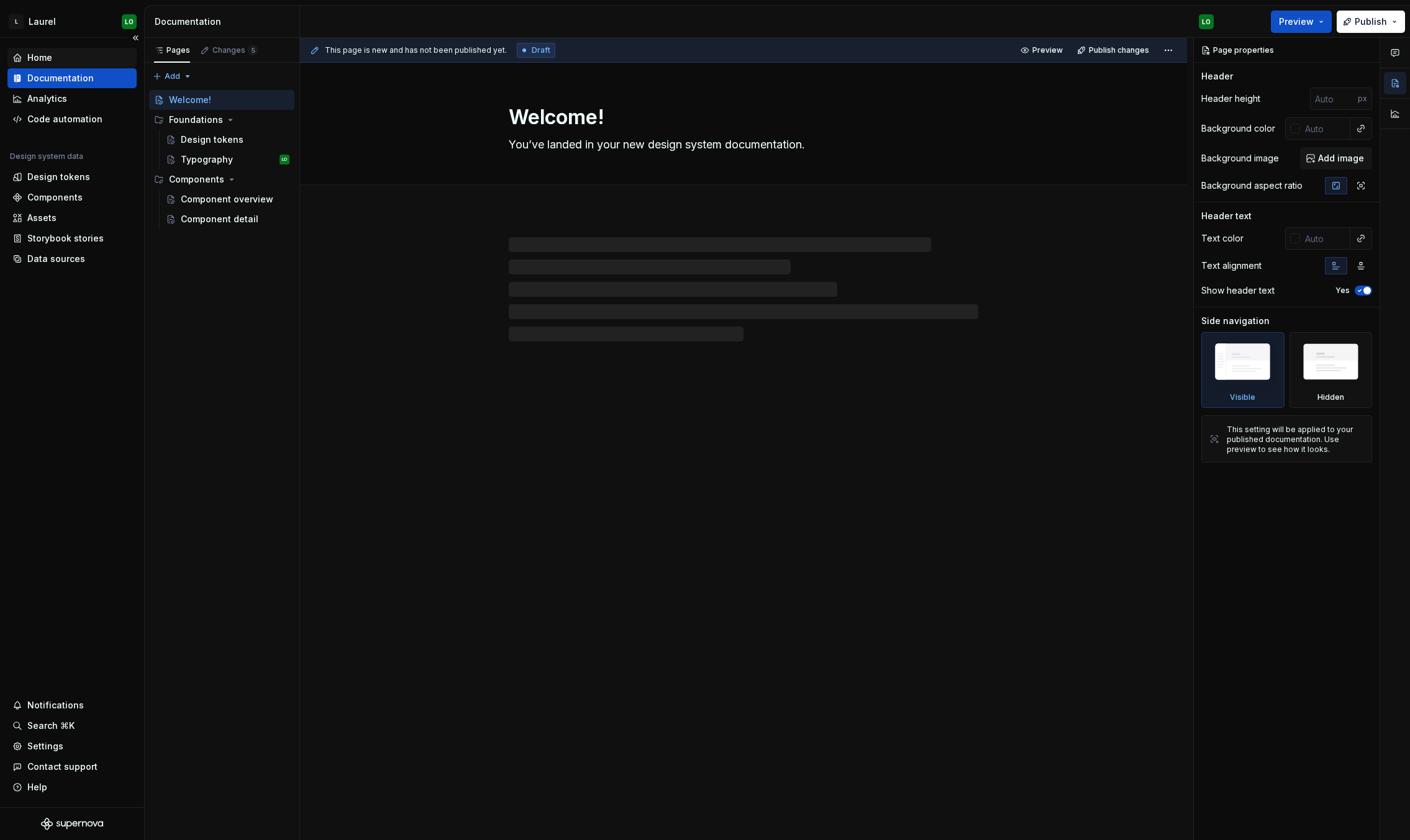
type textarea "*"
click at [76, 57] on div "Home" at bounding box center [72, 57] width 120 height 12
